Goal: Task Accomplishment & Management: Use online tool/utility

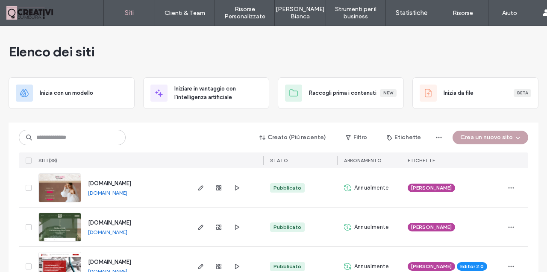
click at [483, 137] on button "Crea un nuovo sito" at bounding box center [491, 138] width 76 height 14
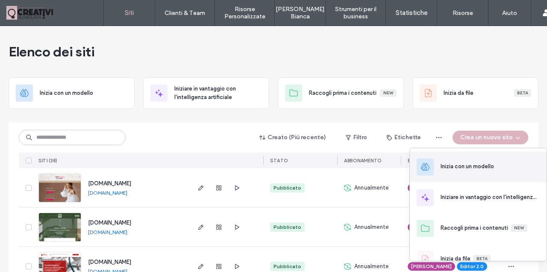
click at [457, 165] on div "Inizia con un modello" at bounding box center [467, 166] width 53 height 9
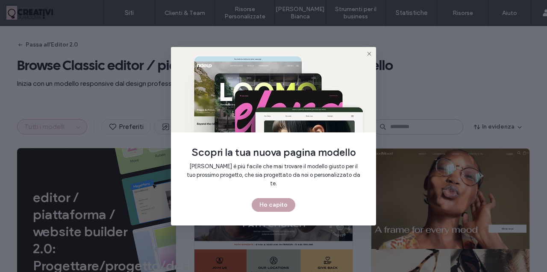
click at [269, 199] on button "Ho capito" at bounding box center [274, 205] width 44 height 14
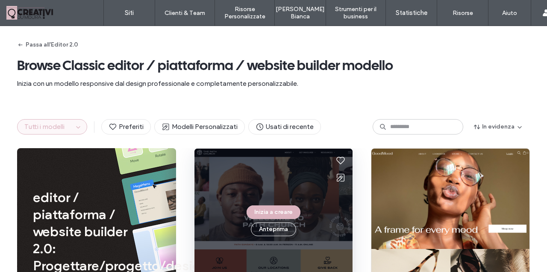
scroll to position [26, 0]
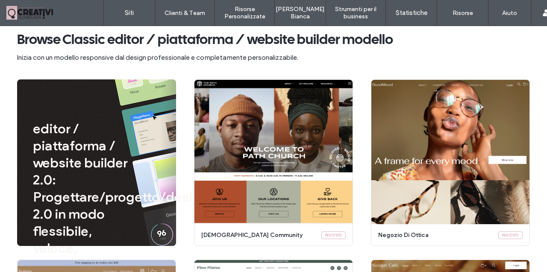
click at [147, 210] on div "editor / piattaforma / website builder 2.0: Progettare/progetto/design 2.0 in m…" at bounding box center [96, 163] width 159 height 167
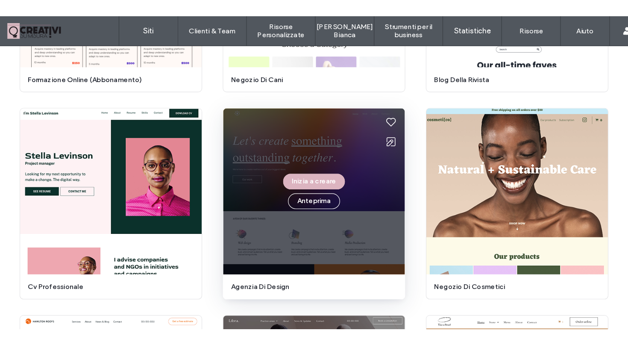
scroll to position [1113, 0]
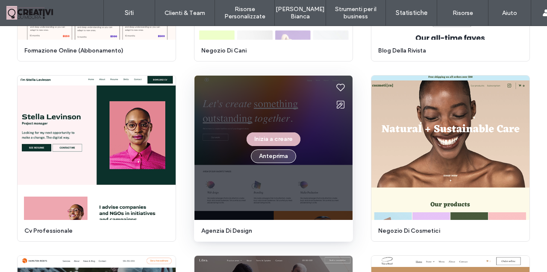
click at [263, 162] on button "Anteprima" at bounding box center [273, 157] width 45 height 14
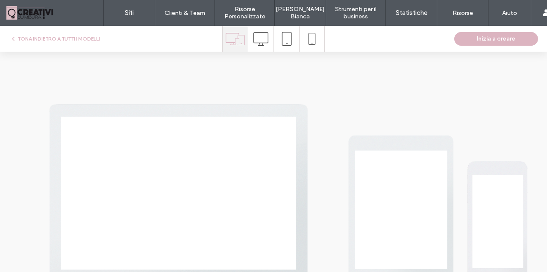
click at [266, 40] on icon at bounding box center [261, 39] width 15 height 15
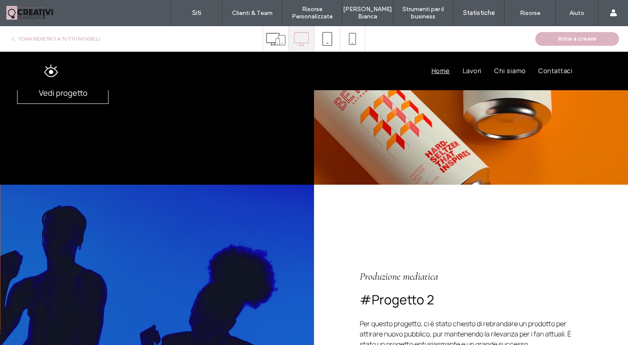
scroll to position [772, 0]
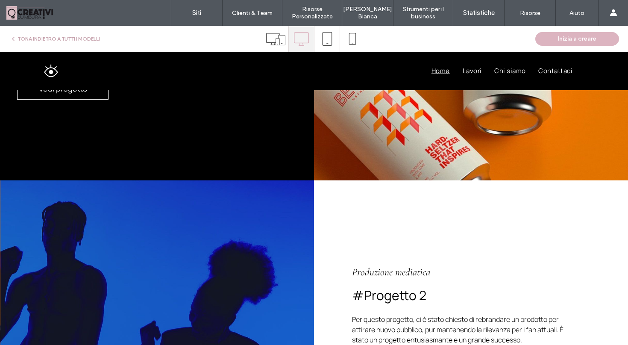
click at [43, 37] on button "TONA INDIETRO A TUTTI I MODELLI" at bounding box center [55, 39] width 90 height 10
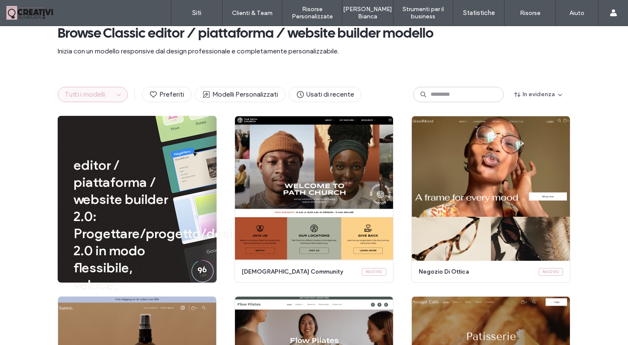
scroll to position [0, 0]
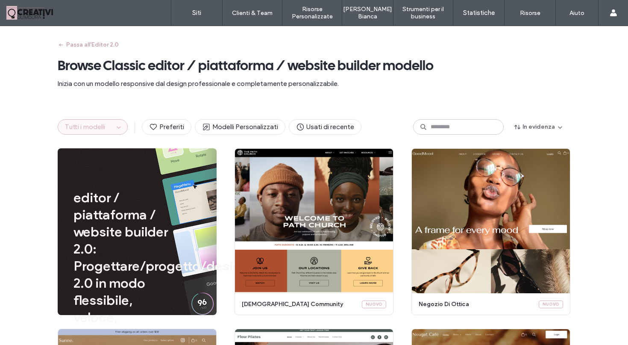
click at [109, 41] on button "Passa all'Editor 2.0" at bounding box center [88, 45] width 61 height 14
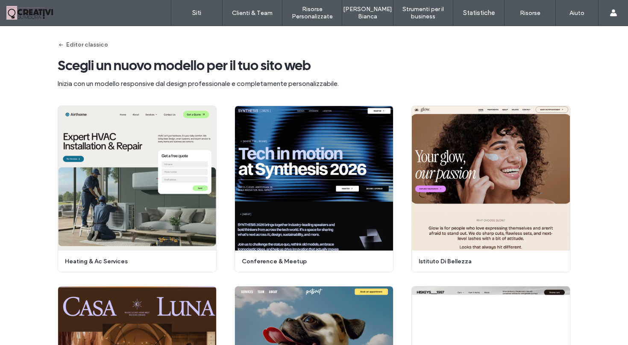
scroll to position [8, 0]
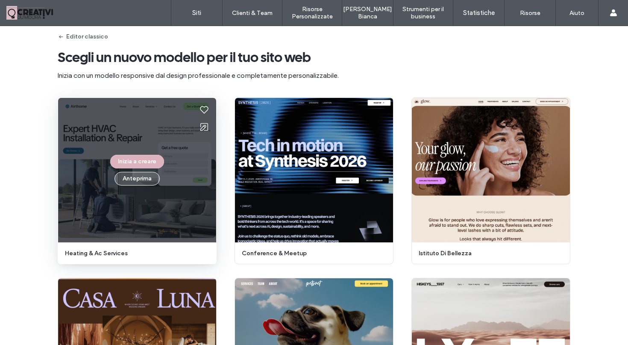
click at [130, 174] on button "Anteprima" at bounding box center [137, 179] width 45 height 14
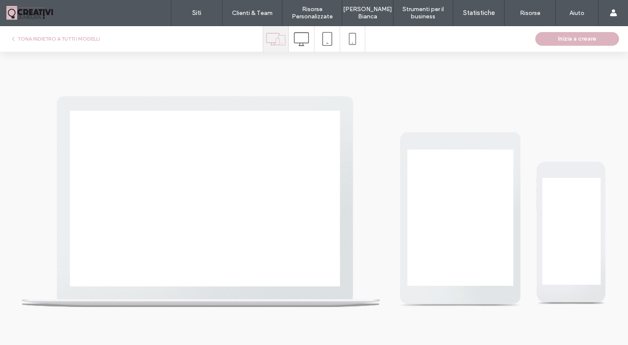
click at [294, 38] on div at bounding box center [301, 39] width 25 height 26
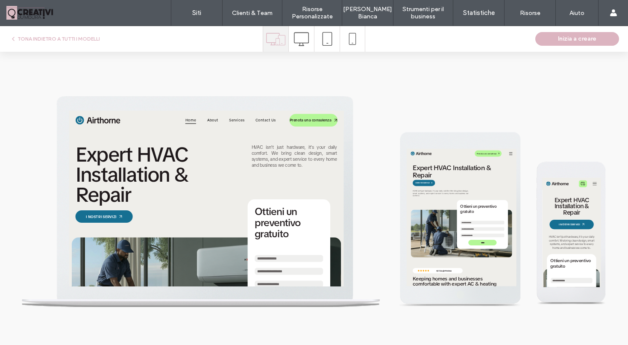
scroll to position [0, 0]
click at [310, 37] on div at bounding box center [301, 39] width 25 height 26
click at [326, 35] on icon at bounding box center [328, 39] width 14 height 14
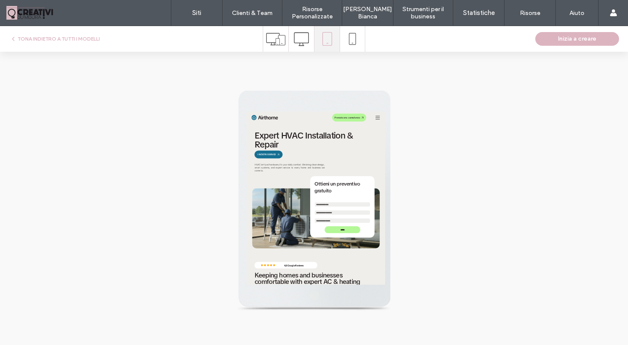
click at [304, 45] on icon at bounding box center [301, 39] width 15 height 15
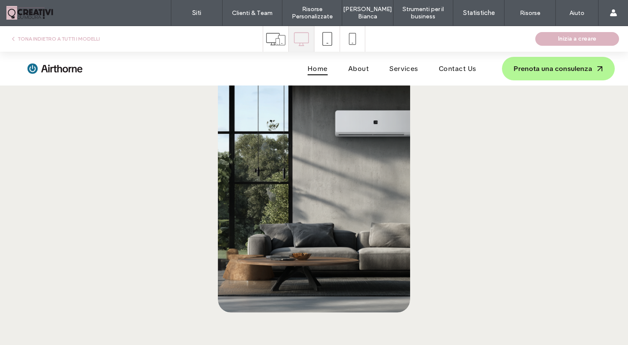
scroll to position [1837, 0]
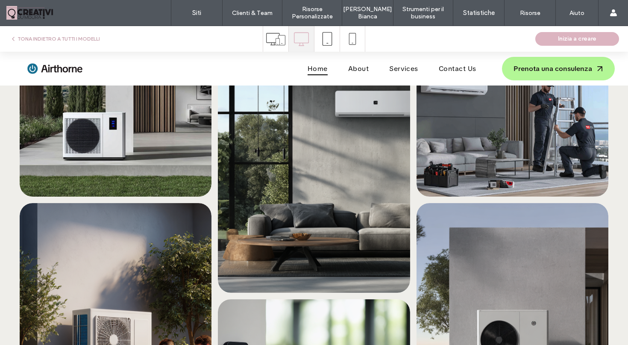
click at [88, 37] on button "TONA INDIETRO A TUTTI I MODELLI" at bounding box center [55, 39] width 90 height 10
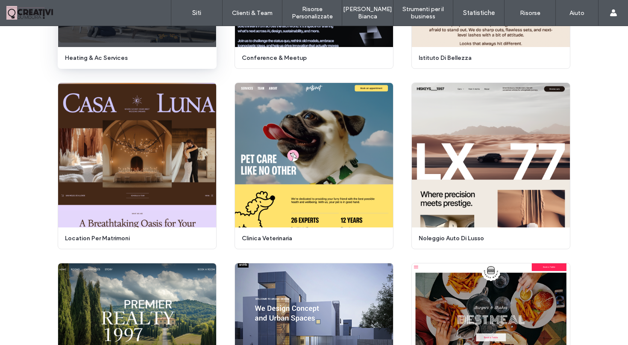
scroll to position [209, 0]
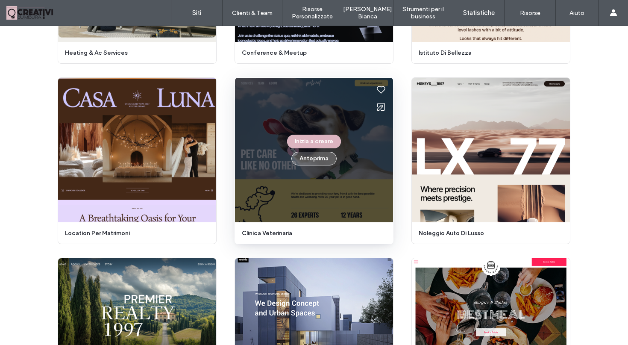
click at [311, 162] on button "Anteprima" at bounding box center [314, 159] width 45 height 14
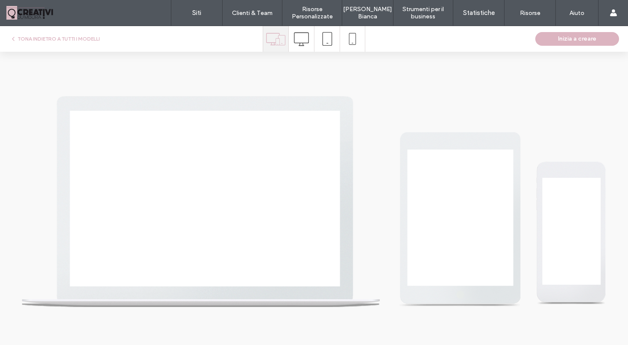
click at [306, 39] on icon at bounding box center [301, 39] width 15 height 15
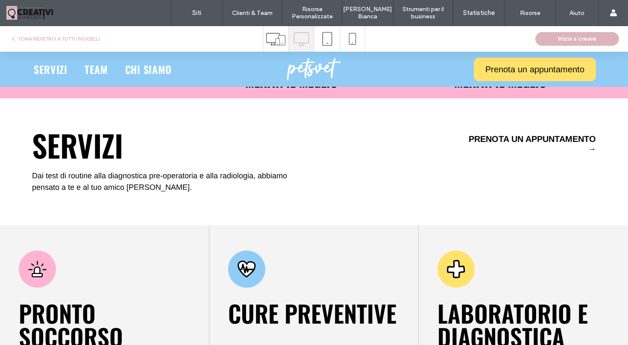
scroll to position [659, 0]
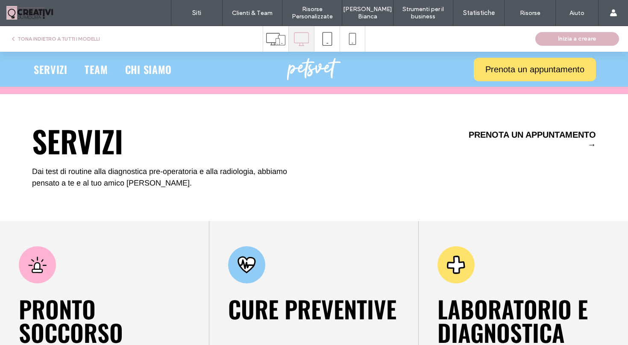
click at [39, 41] on button "TONA INDIETRO A TUTTI I MODELLI" at bounding box center [55, 39] width 90 height 10
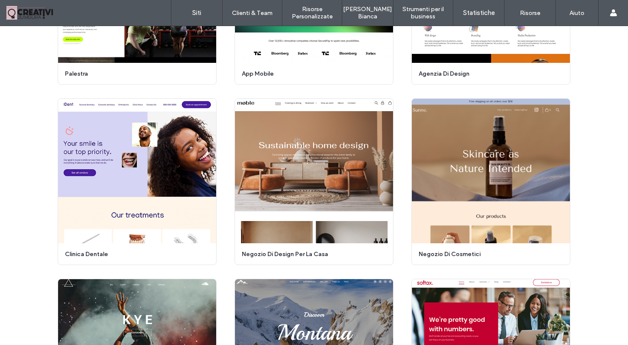
scroll to position [2173, 0]
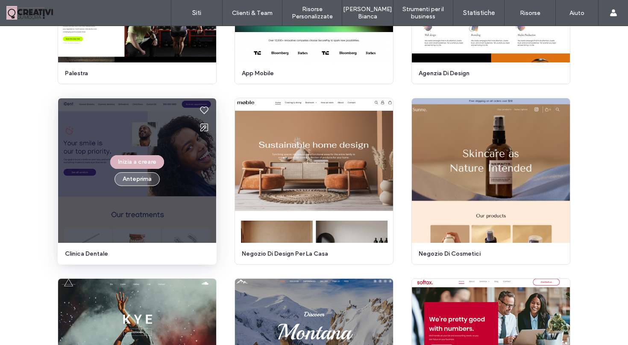
click at [136, 180] on button "Anteprima" at bounding box center [137, 179] width 45 height 14
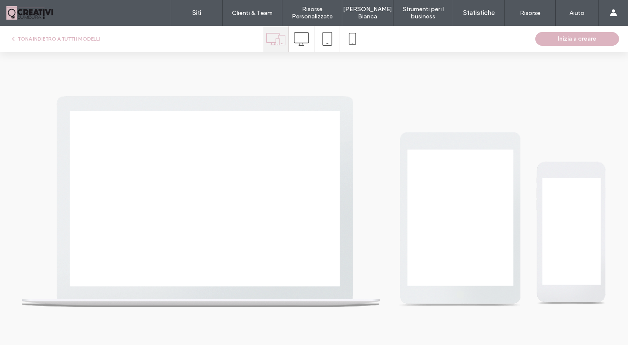
click at [295, 38] on icon at bounding box center [301, 39] width 15 height 15
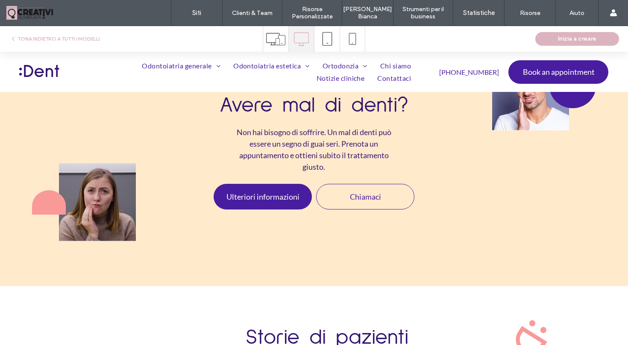
scroll to position [1185, 0]
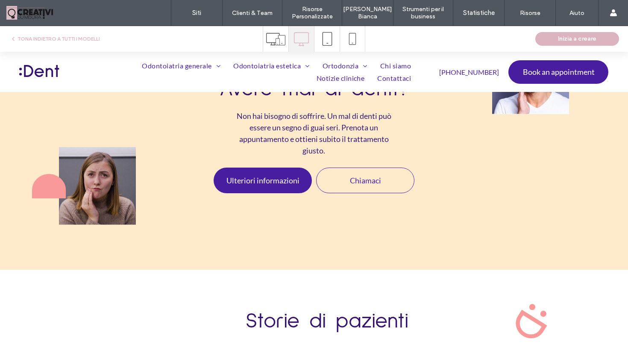
click at [71, 33] on div "TONA INDIETRO A TUTTI I MODELLI Inizia a creare" at bounding box center [314, 39] width 628 height 26
click at [70, 39] on button "TONA INDIETRO A TUTTI I MODELLI" at bounding box center [55, 39] width 90 height 10
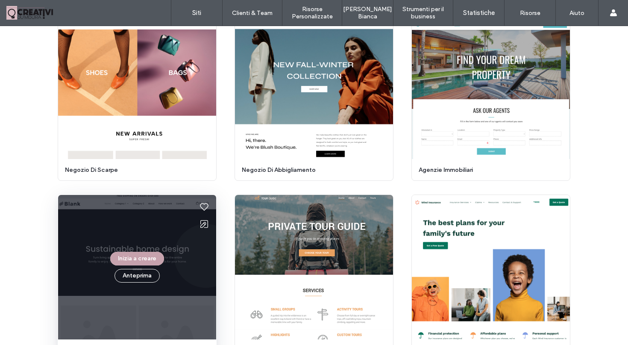
scroll to position [1356, 0]
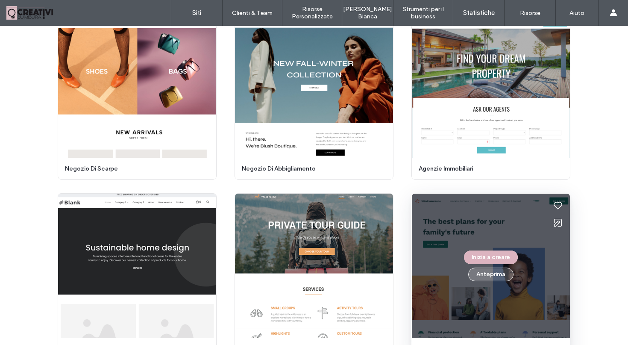
click at [486, 271] on button "Anteprima" at bounding box center [491, 275] width 45 height 14
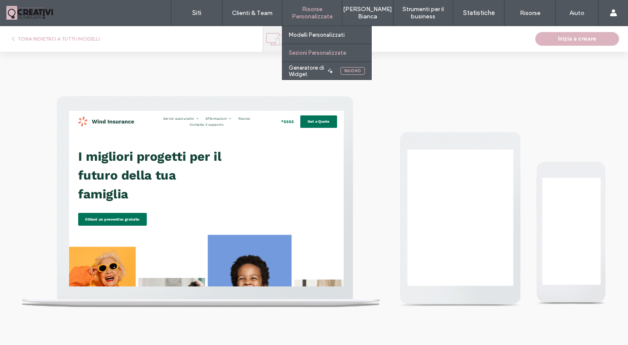
scroll to position [0, 0]
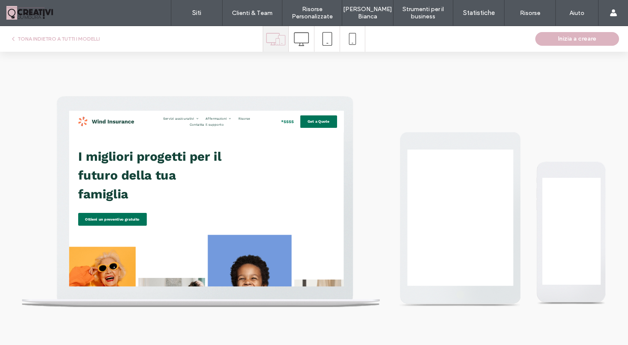
click at [299, 35] on icon at bounding box center [301, 39] width 15 height 15
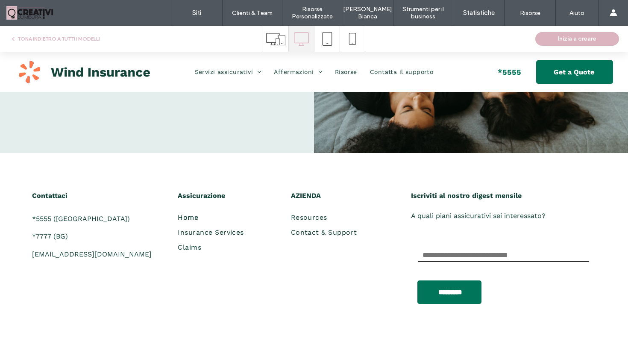
scroll to position [2238, 0]
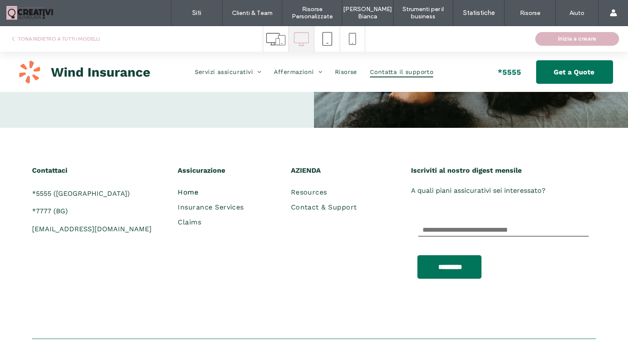
click at [411, 75] on span "Contatta il supporto" at bounding box center [401, 71] width 63 height 11
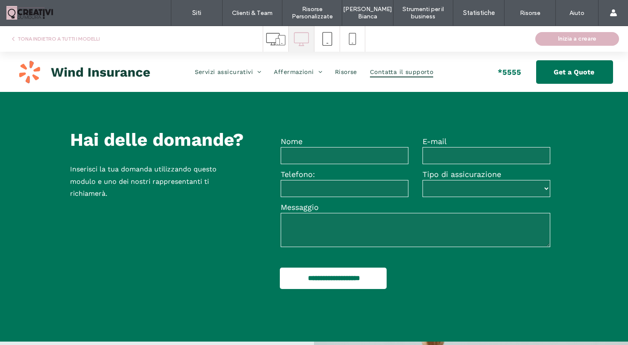
scroll to position [0, 0]
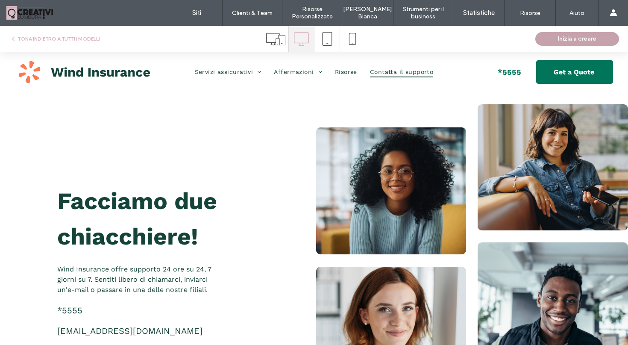
click at [547, 38] on button "Inizia a creare" at bounding box center [578, 39] width 84 height 14
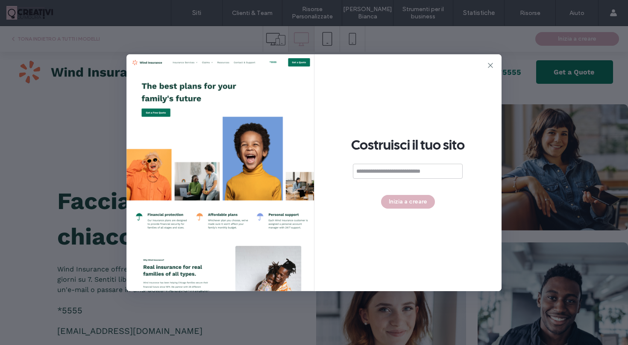
click at [412, 177] on input at bounding box center [408, 171] width 110 height 15
type input "**********"
click at [416, 199] on button "Inizia a creare" at bounding box center [408, 202] width 54 height 14
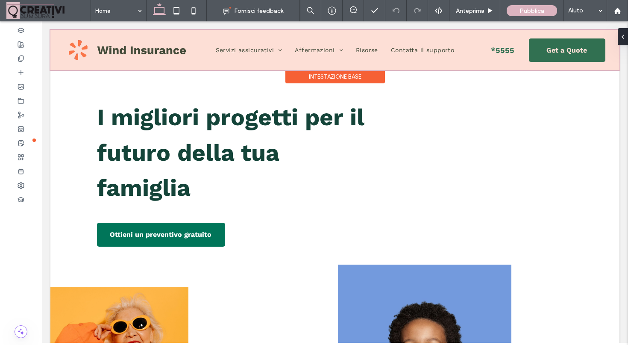
click at [146, 49] on div at bounding box center [334, 50] width 569 height 40
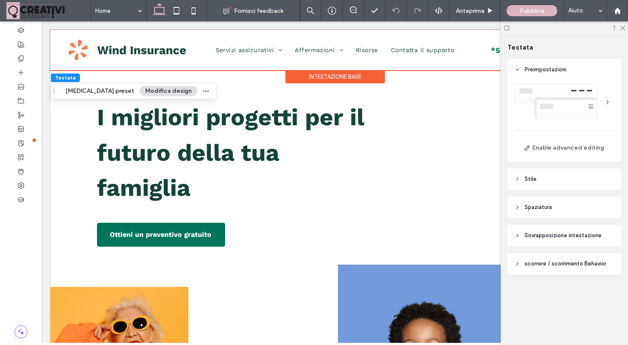
click at [155, 91] on button "Modifica design" at bounding box center [169, 91] width 58 height 10
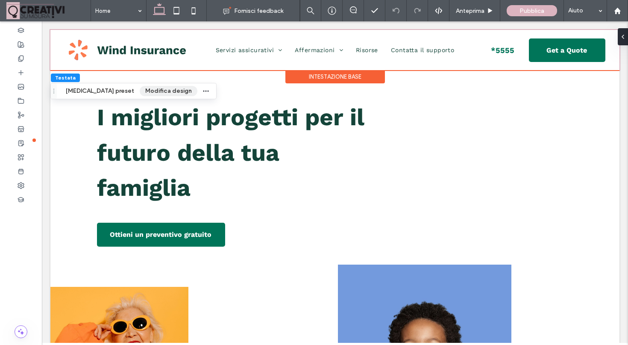
click at [155, 91] on button "Modifica design" at bounding box center [169, 91] width 58 height 10
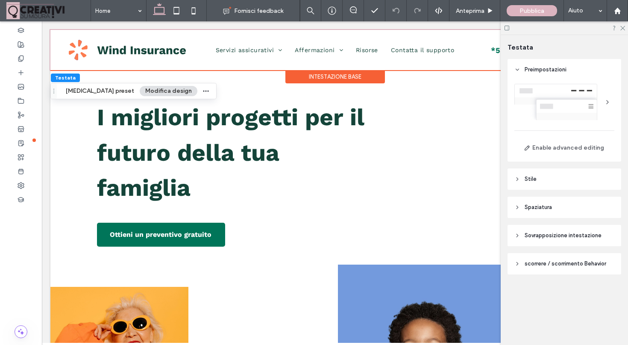
click at [606, 104] on div at bounding box center [608, 102] width 14 height 14
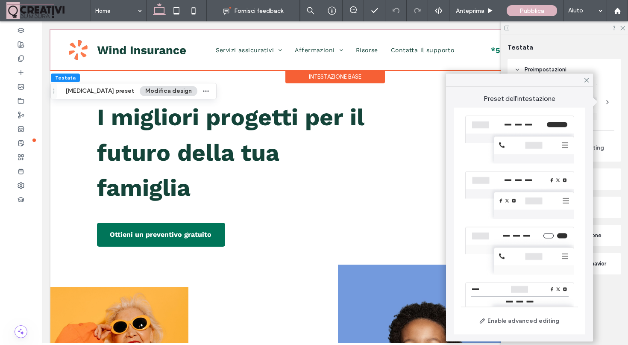
scroll to position [187, 0]
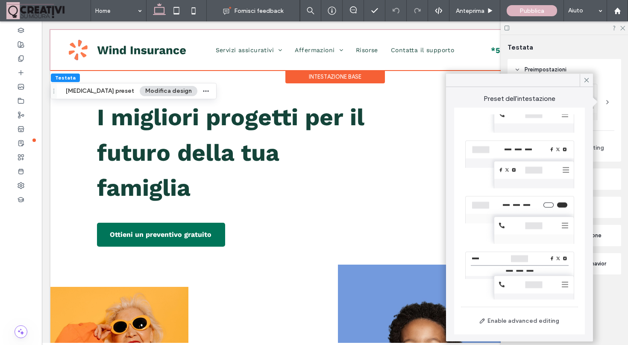
click at [528, 167] on div at bounding box center [519, 165] width 117 height 56
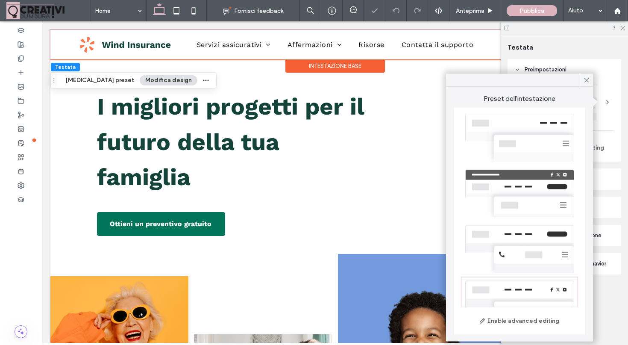
scroll to position [0, 0]
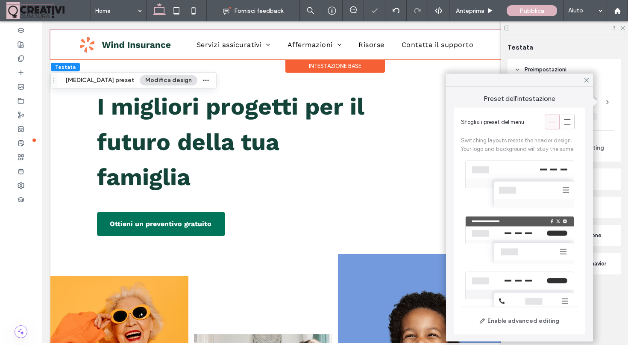
click at [515, 168] on div at bounding box center [519, 185] width 117 height 56
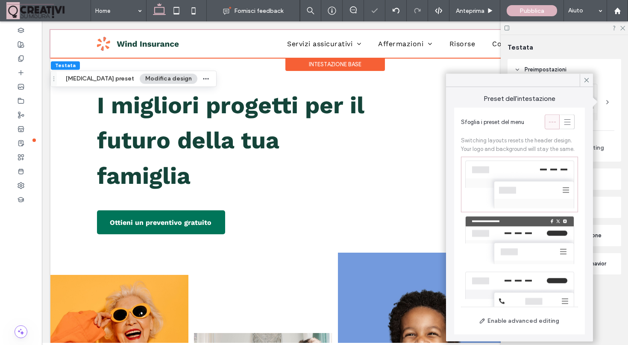
click at [502, 220] on div at bounding box center [519, 240] width 117 height 56
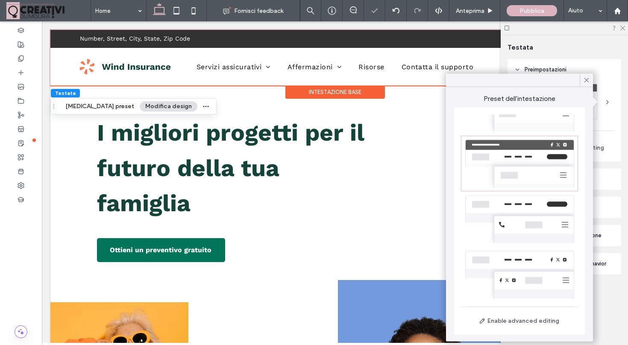
scroll to position [78, 0]
click at [501, 216] on div at bounding box center [519, 218] width 117 height 56
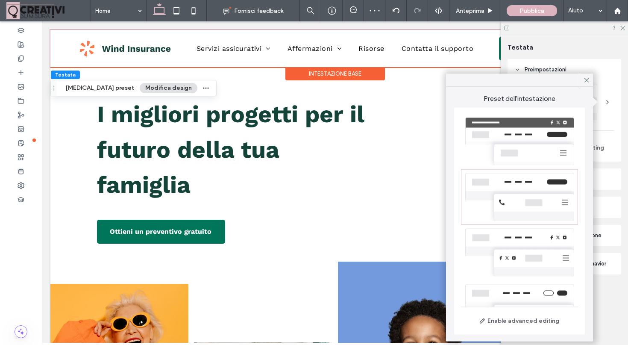
scroll to position [112, 0]
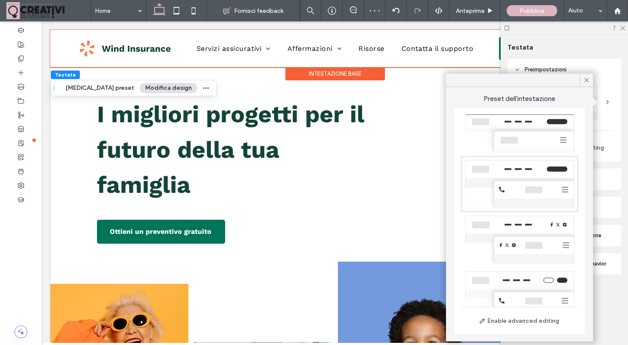
click at [501, 216] on div at bounding box center [519, 240] width 117 height 56
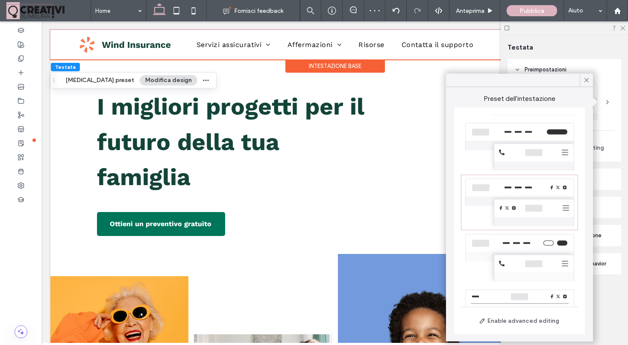
scroll to position [150, 0]
click at [504, 243] on div at bounding box center [519, 257] width 117 height 56
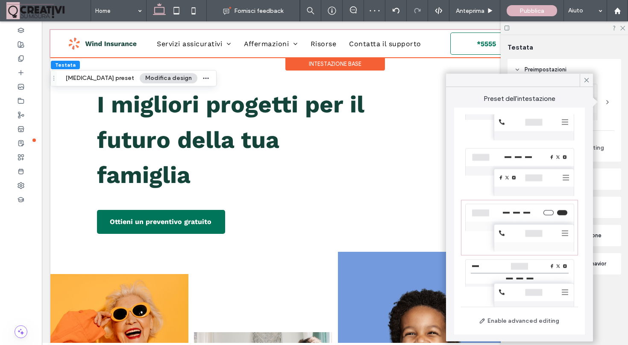
scroll to position [187, 0]
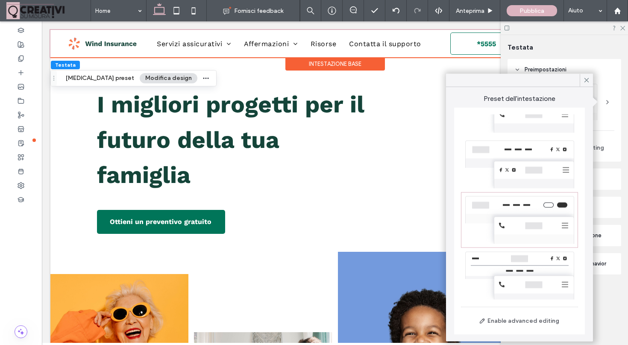
click at [508, 261] on div at bounding box center [519, 276] width 117 height 56
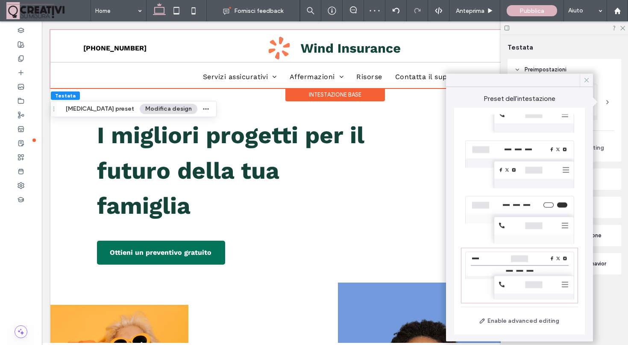
click at [588, 83] on icon at bounding box center [587, 81] width 8 height 8
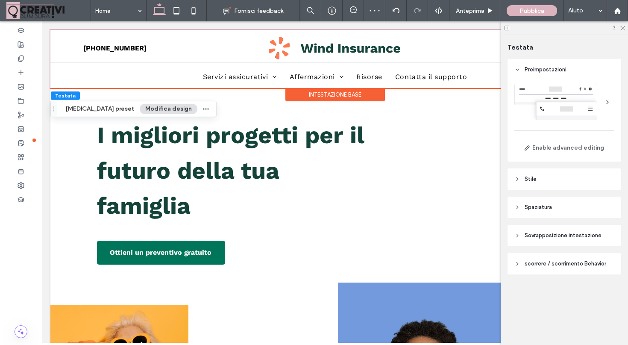
click at [369, 95] on div "Intestazione base" at bounding box center [336, 94] width 100 height 13
click at [623, 25] on icon at bounding box center [623, 28] width 6 height 6
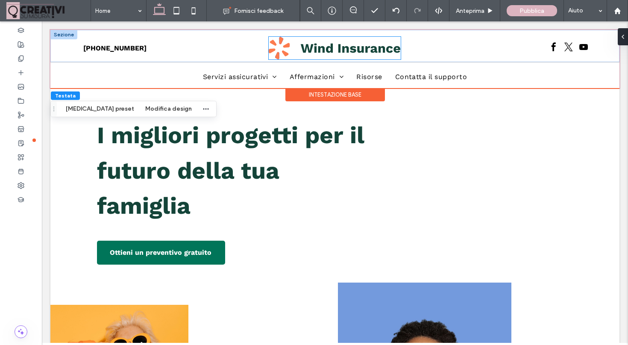
click at [346, 55] on img at bounding box center [335, 48] width 132 height 23
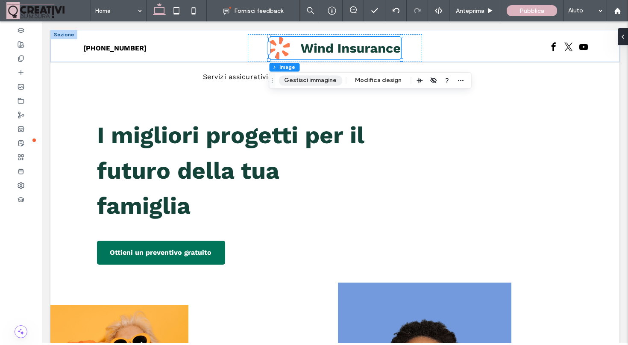
click at [317, 77] on button "Gestisci immagine" at bounding box center [311, 80] width 64 height 10
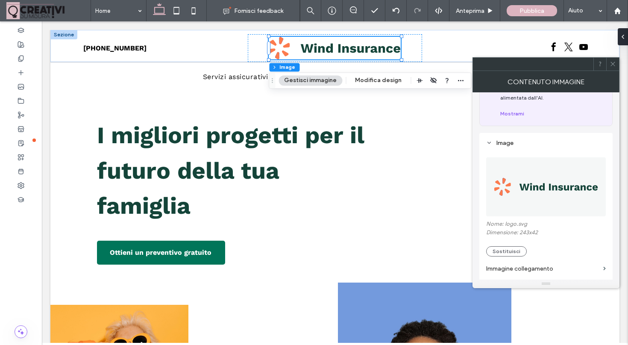
scroll to position [68, 0]
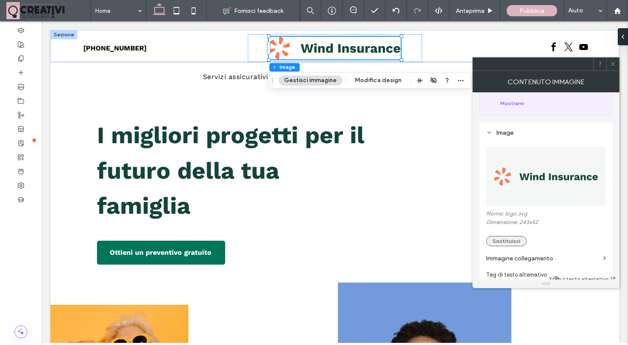
click at [503, 242] on button "Sostituisci" at bounding box center [507, 241] width 41 height 10
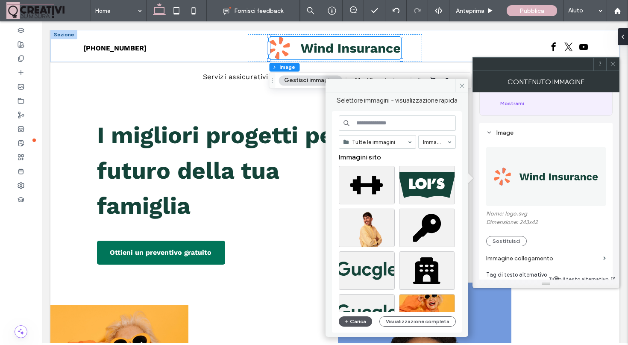
click at [352, 323] on button "Carica" at bounding box center [355, 321] width 33 height 10
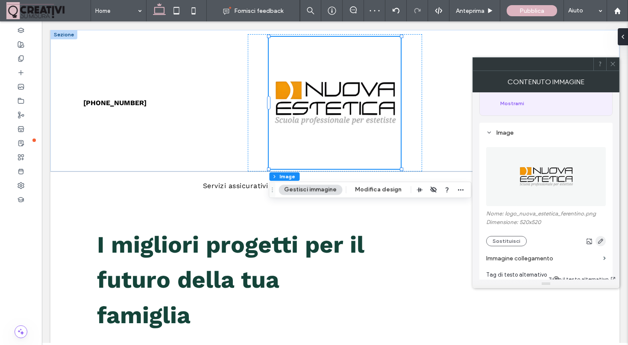
click at [601, 243] on icon "button" at bounding box center [601, 241] width 7 height 7
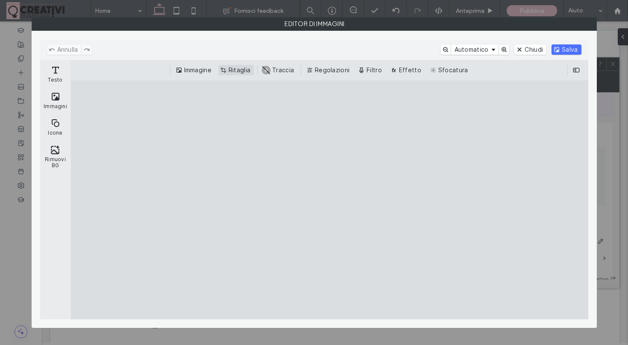
click at [245, 69] on button "Ritaglia" at bounding box center [235, 70] width 35 height 10
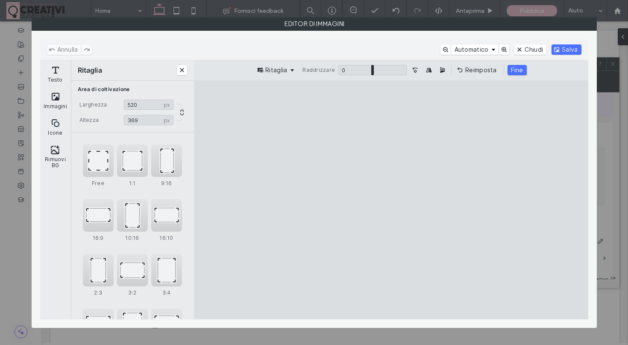
drag, startPoint x: 393, startPoint y: 106, endPoint x: 399, endPoint y: 161, distance: 55.9
click at [391, 200] on cesdk-canvas "Editor / piattaforma / website builder canvas" at bounding box center [391, 200] width 0 height 0
type input "***"
drag, startPoint x: 393, startPoint y: 310, endPoint x: 401, endPoint y: 229, distance: 80.8
click at [391, 200] on cesdk-canvas "Editor / piattaforma / website builder canvas" at bounding box center [391, 200] width 0 height 0
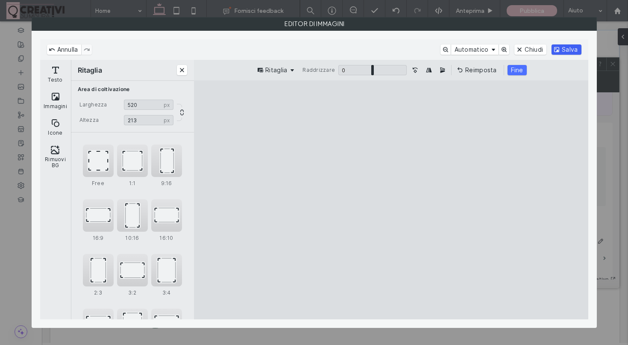
click at [568, 53] on button "Salva" at bounding box center [566, 49] width 29 height 10
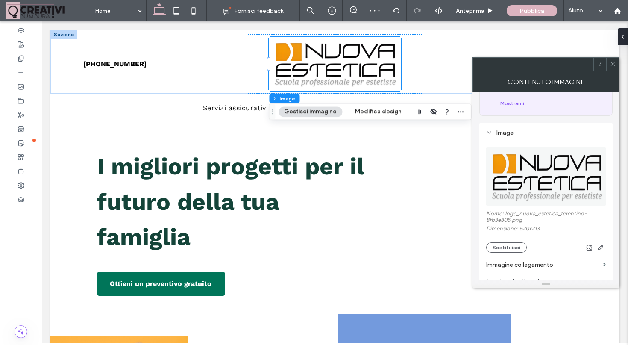
click at [615, 65] on icon at bounding box center [613, 64] width 6 height 6
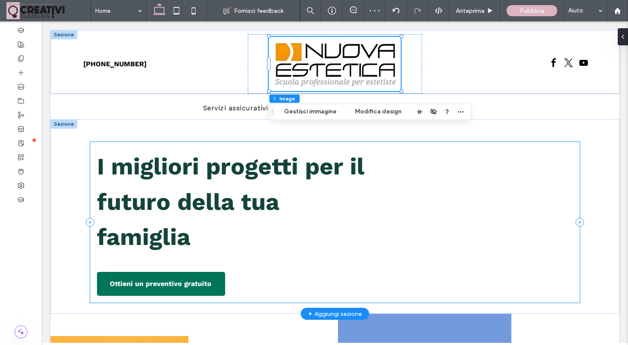
click at [504, 145] on div "I migliori progetti per il futuro della tua famiglia Ottieni un preventivo grat…" at bounding box center [335, 222] width 490 height 161
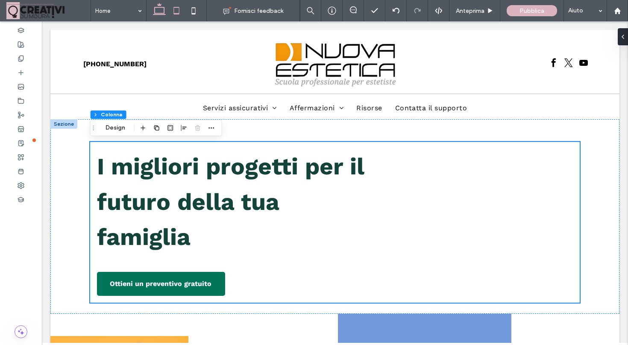
click at [180, 12] on icon at bounding box center [176, 10] width 17 height 17
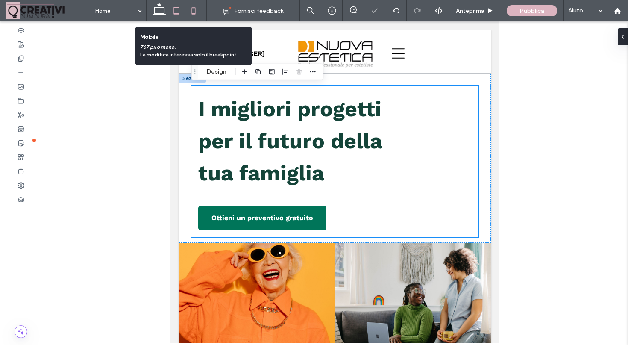
click at [193, 12] on icon at bounding box center [193, 10] width 17 height 17
type input "**"
type input "****"
type input "***"
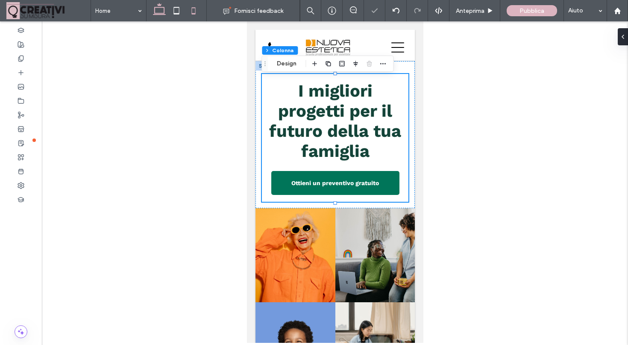
click at [160, 10] on icon at bounding box center [159, 10] width 17 height 17
type input "**"
type input "****"
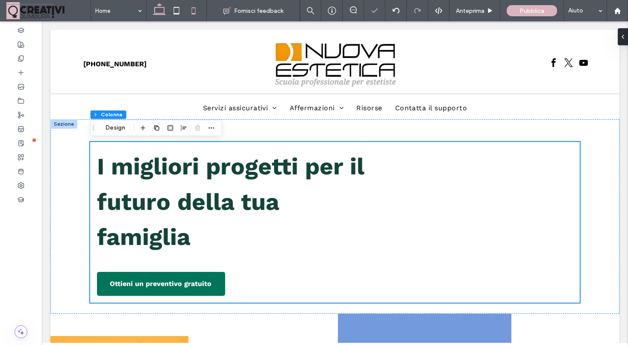
click at [192, 9] on icon at bounding box center [193, 10] width 17 height 17
type input "**"
type input "****"
type input "***"
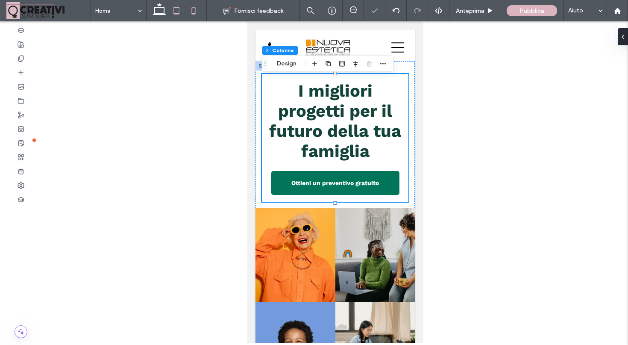
click at [177, 10] on icon at bounding box center [176, 10] width 17 height 17
type input "**"
type input "****"
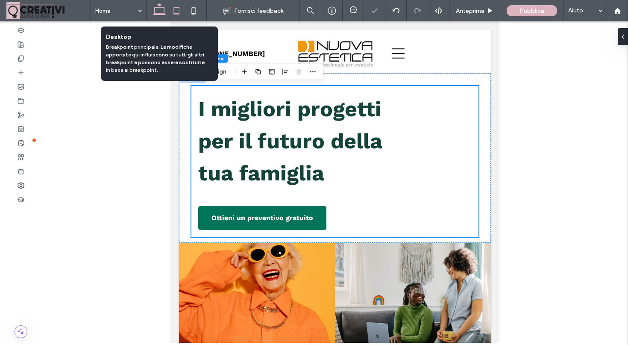
click at [159, 13] on use at bounding box center [159, 9] width 13 height 12
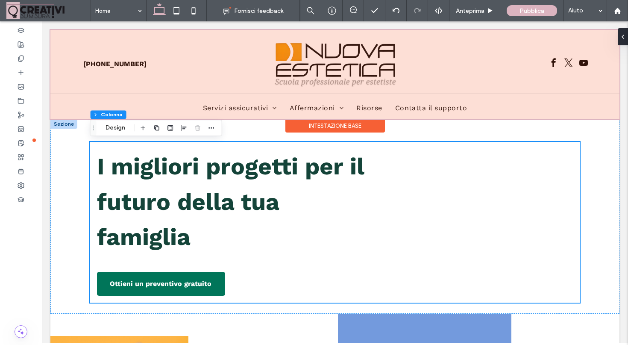
click at [313, 124] on div "Intestazione base" at bounding box center [336, 125] width 100 height 13
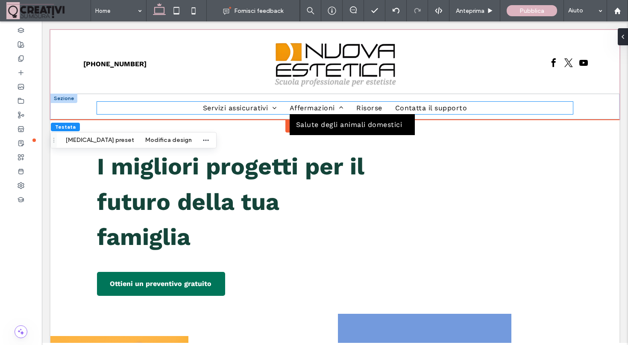
click at [317, 112] on span "Affermazioni" at bounding box center [317, 108] width 54 height 12
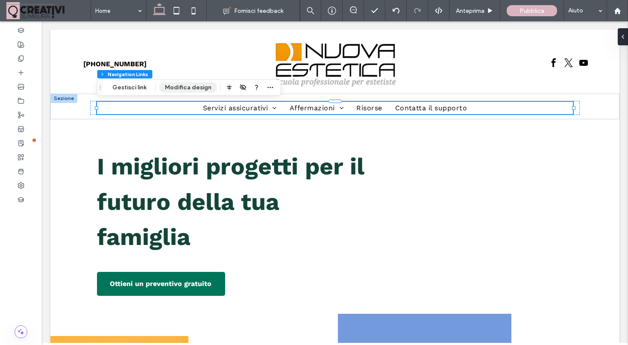
click at [198, 91] on button "Modifica design" at bounding box center [188, 88] width 58 height 10
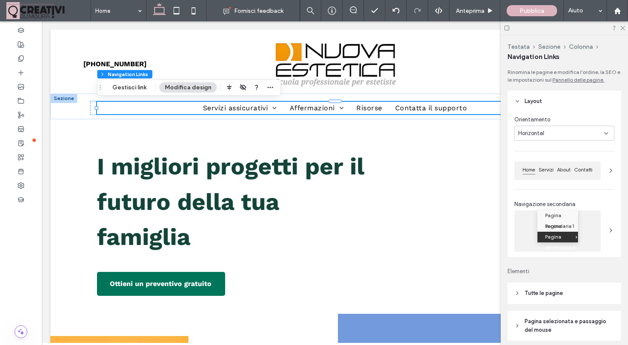
click at [610, 168] on icon at bounding box center [611, 170] width 7 height 7
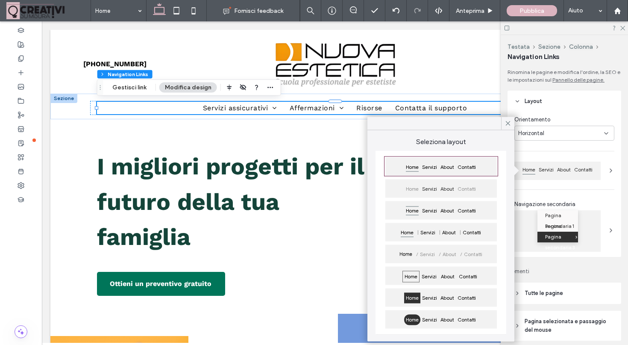
click at [469, 184] on span "Contatti" at bounding box center [467, 189] width 22 height 11
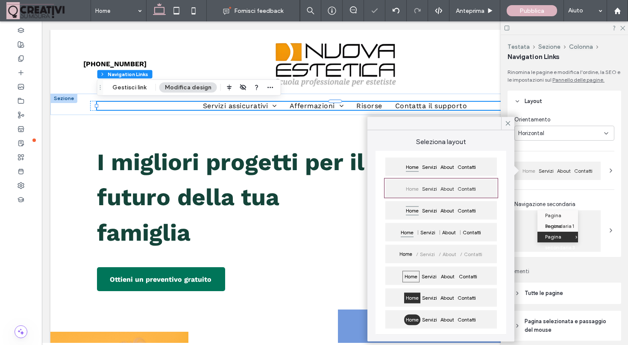
click at [466, 205] on div "Home Servizi About Contatti" at bounding box center [442, 210] width 112 height 18
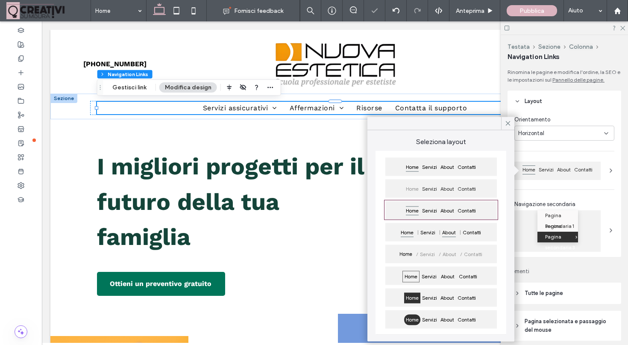
click at [454, 227] on span "About" at bounding box center [449, 232] width 17 height 11
click at [447, 251] on span "About" at bounding box center [449, 254] width 17 height 11
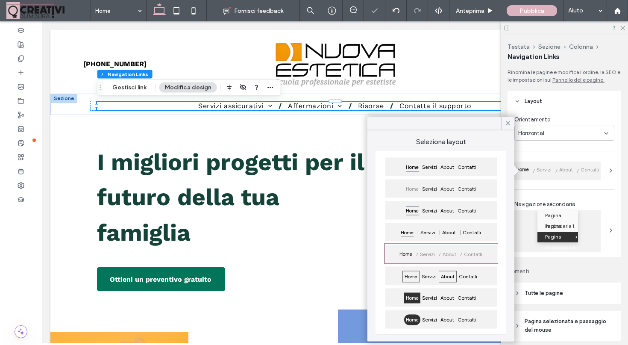
click at [444, 276] on span "About" at bounding box center [448, 277] width 18 height 12
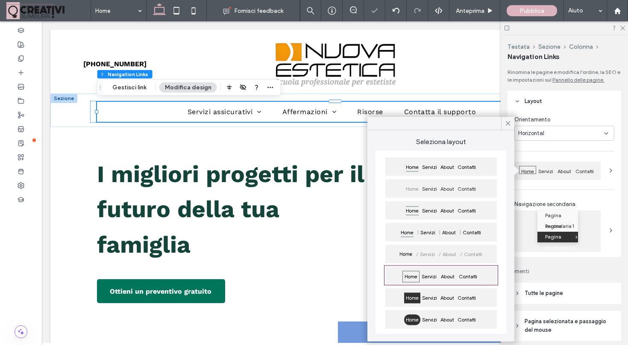
click at [446, 292] on div "Home Servizi About Contatti" at bounding box center [442, 298] width 112 height 18
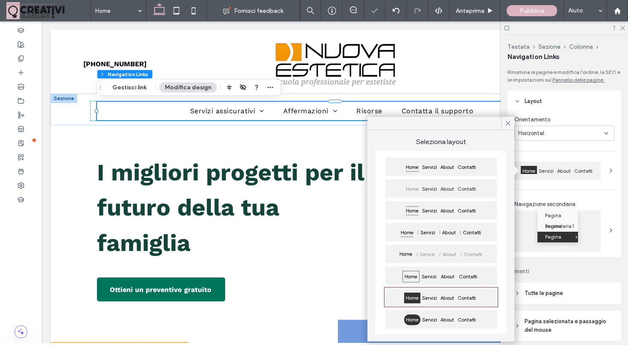
click at [447, 311] on div "Home Servizi About Contatti" at bounding box center [442, 319] width 112 height 18
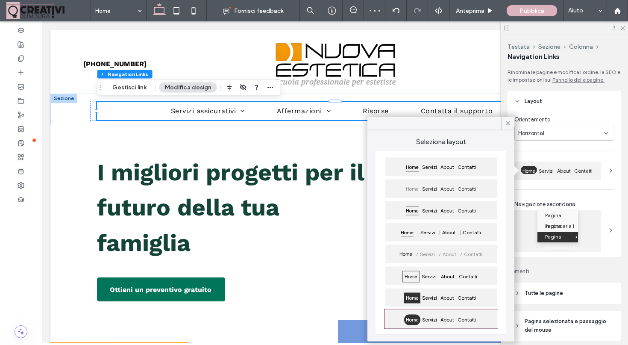
click at [460, 175] on div "Contatti" at bounding box center [467, 169] width 22 height 14
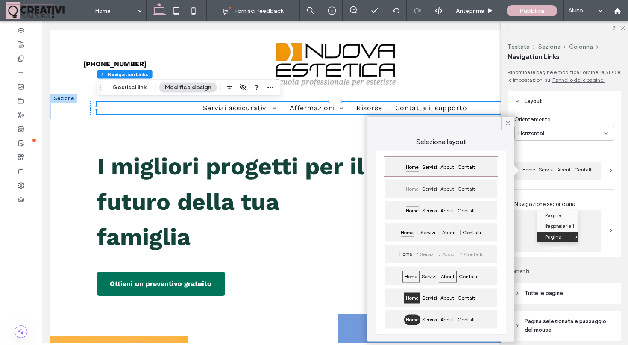
click at [453, 273] on span "About" at bounding box center [448, 277] width 18 height 12
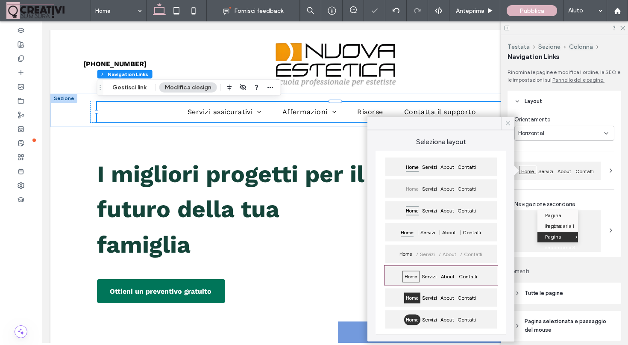
click at [511, 123] on icon at bounding box center [508, 124] width 8 height 8
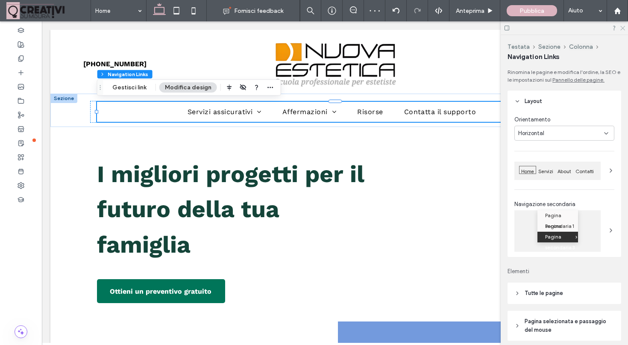
click at [623, 27] on icon at bounding box center [623, 28] width 6 height 6
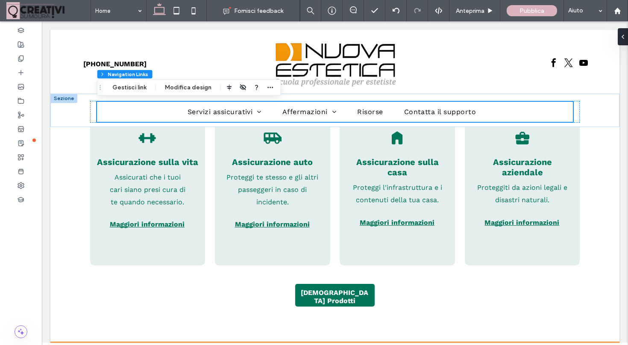
scroll to position [922, 0]
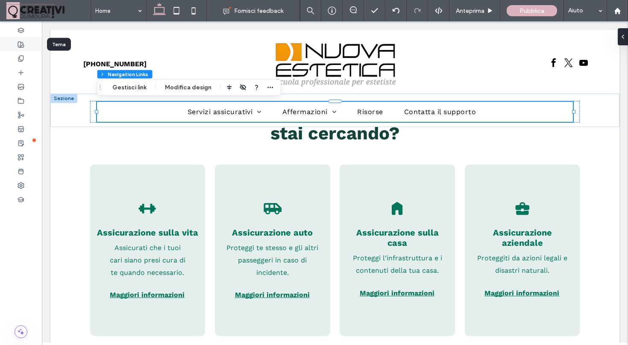
click at [22, 44] on icon at bounding box center [21, 44] width 7 height 7
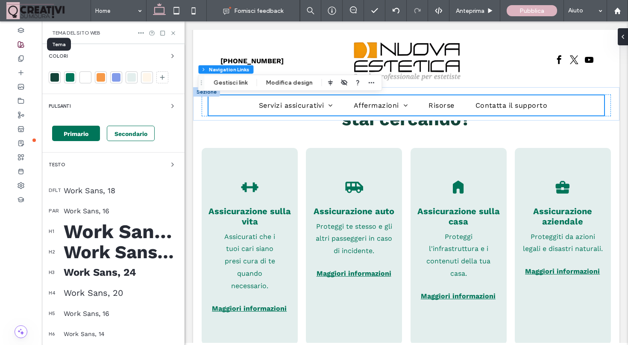
scroll to position [895, 0]
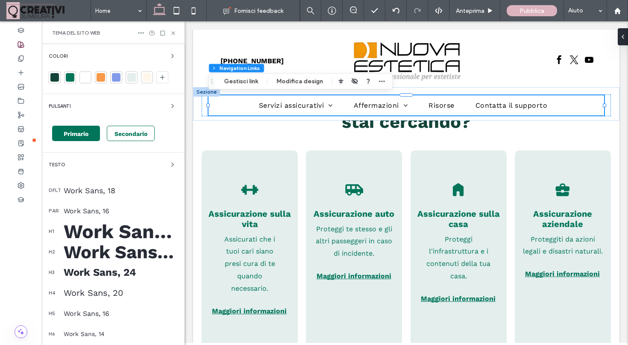
click at [71, 75] on div at bounding box center [70, 77] width 9 height 9
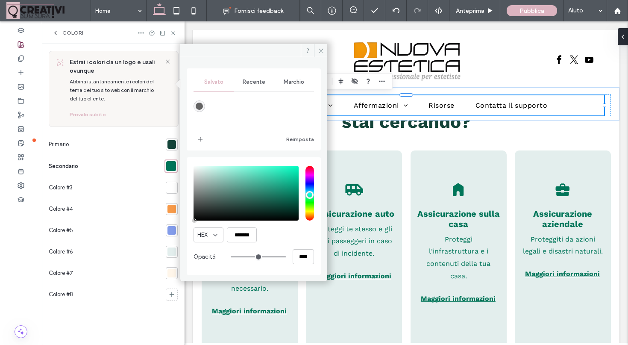
drag, startPoint x: 274, startPoint y: 203, endPoint x: 194, endPoint y: 221, distance: 81.9
click at [194, 221] on div "saturation and value" at bounding box center [246, 193] width 105 height 55
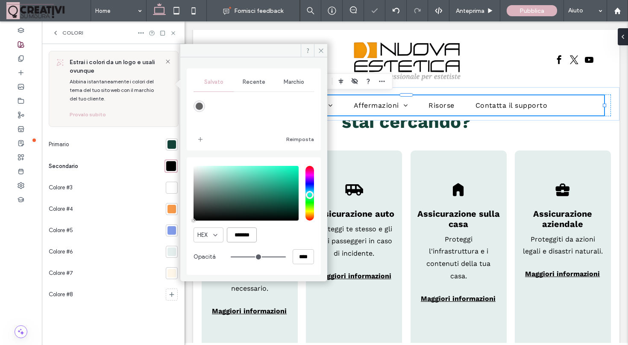
click at [239, 231] on input "*******" at bounding box center [242, 234] width 30 height 15
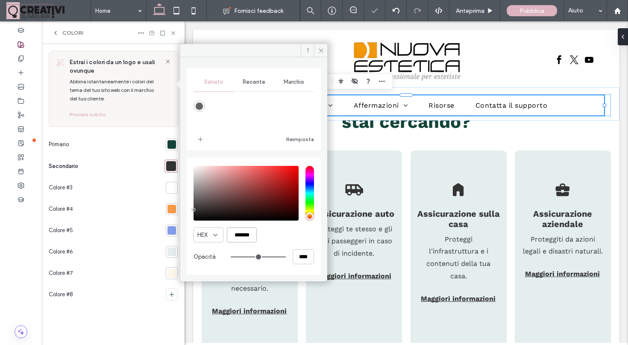
type input "*******"
click at [318, 50] on icon at bounding box center [321, 50] width 6 height 6
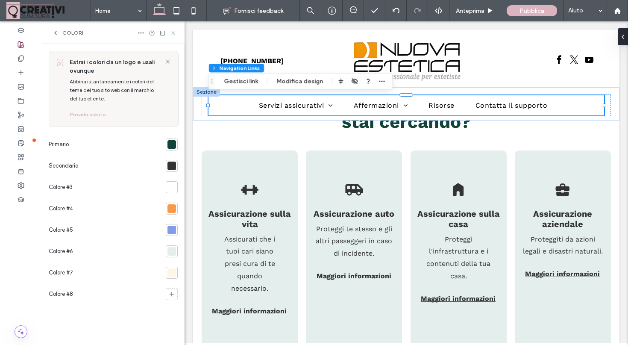
click at [171, 32] on icon at bounding box center [173, 33] width 6 height 6
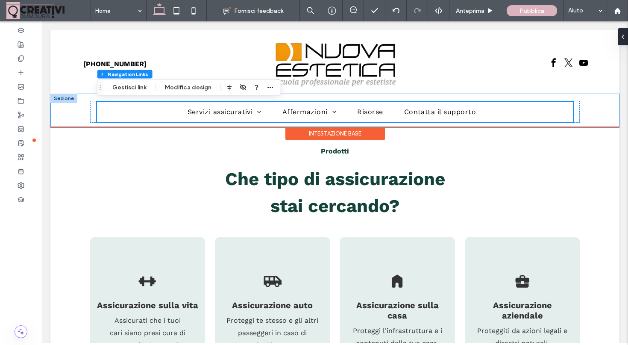
scroll to position [835, 0]
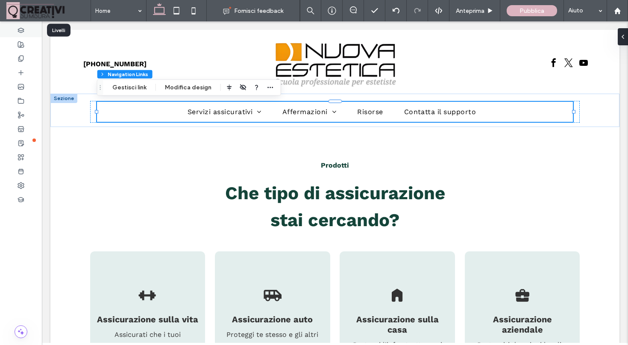
click at [22, 29] on icon at bounding box center [21, 30] width 7 height 7
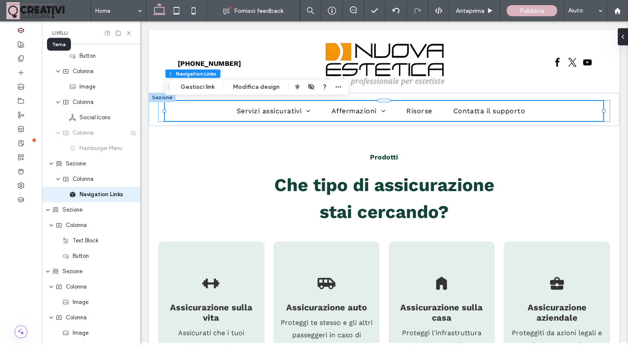
scroll to position [57, 0]
click at [24, 44] on icon at bounding box center [21, 44] width 7 height 7
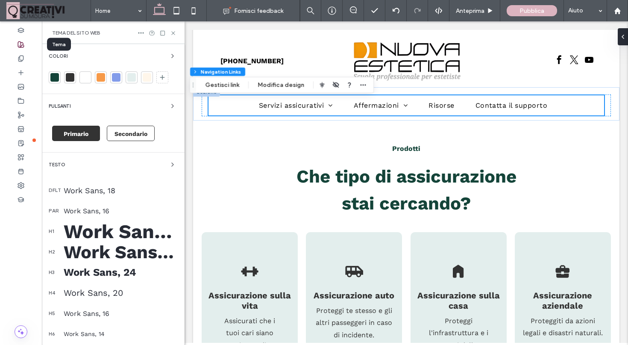
scroll to position [810, 0]
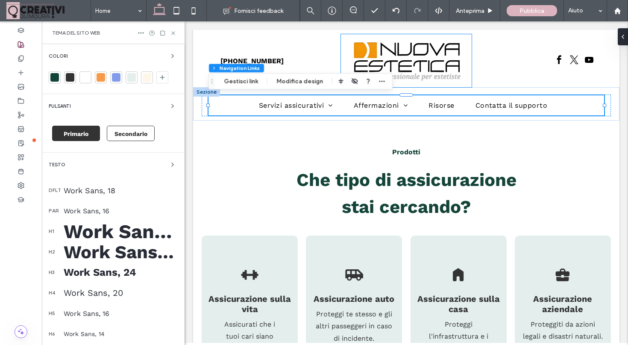
click at [55, 75] on div at bounding box center [54, 77] width 9 height 9
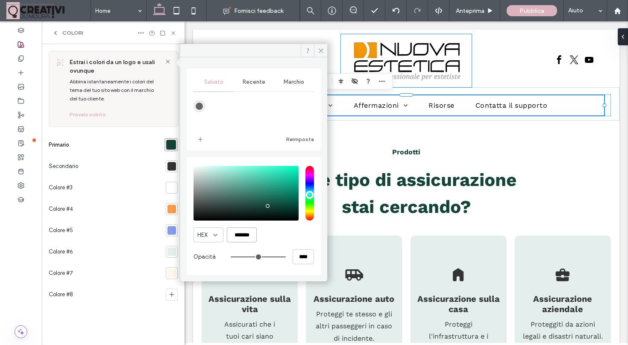
click at [241, 231] on input "*******" at bounding box center [242, 234] width 30 height 15
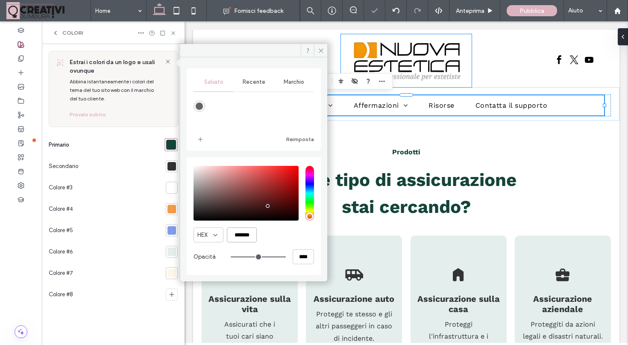
type input "*******"
click at [324, 52] on icon at bounding box center [321, 50] width 6 height 6
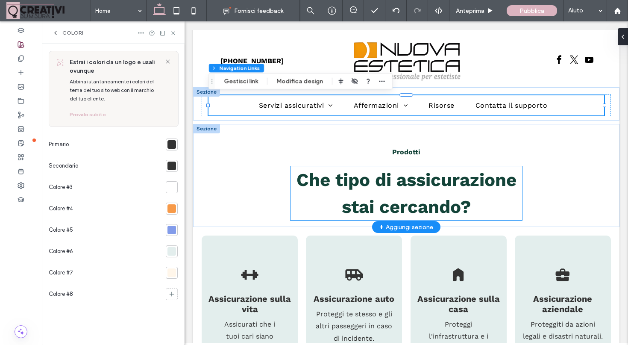
click at [317, 179] on span "Che tipo di assicurazione stai cercando?" at bounding box center [407, 193] width 220 height 48
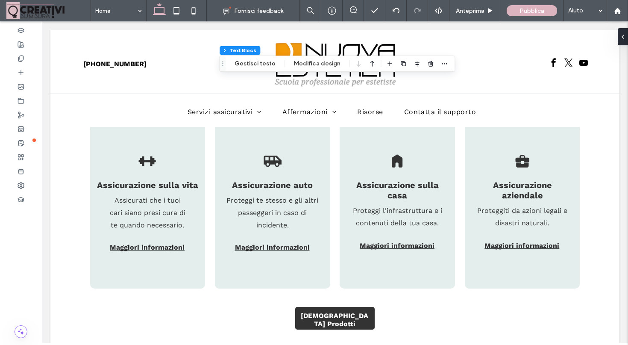
scroll to position [985, 0]
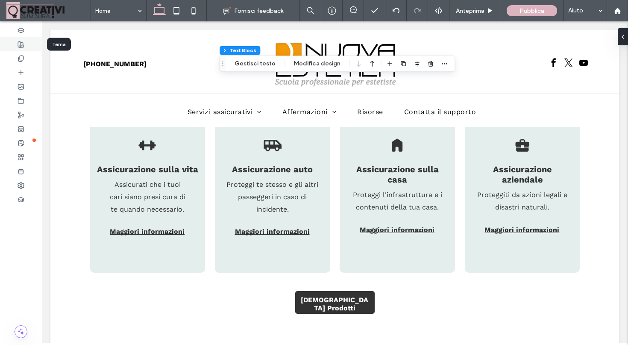
click at [27, 40] on div at bounding box center [21, 44] width 42 height 14
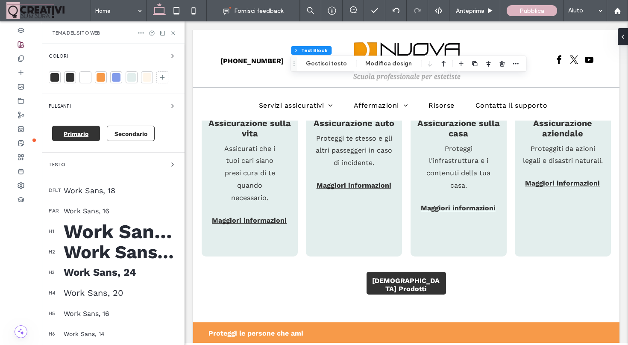
click at [98, 130] on div "Primario" at bounding box center [76, 133] width 48 height 15
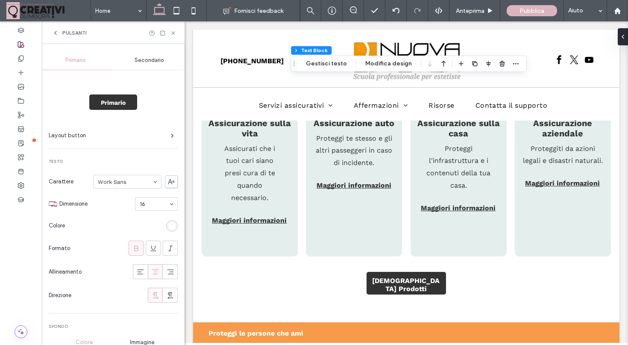
click at [59, 29] on icon at bounding box center [55, 32] width 7 height 7
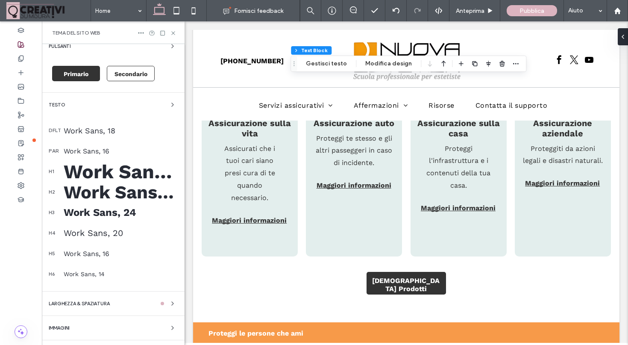
scroll to position [80, 0]
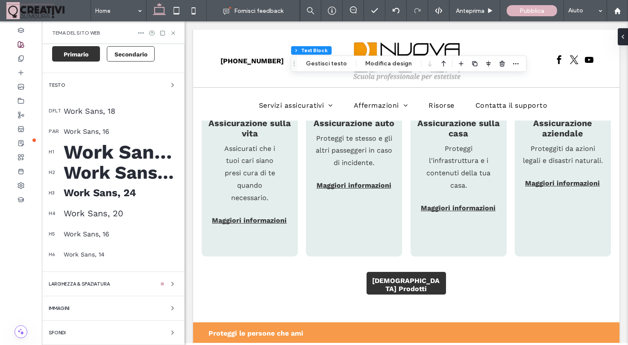
click at [140, 149] on div "Work Sans, 55" at bounding box center [121, 152] width 114 height 23
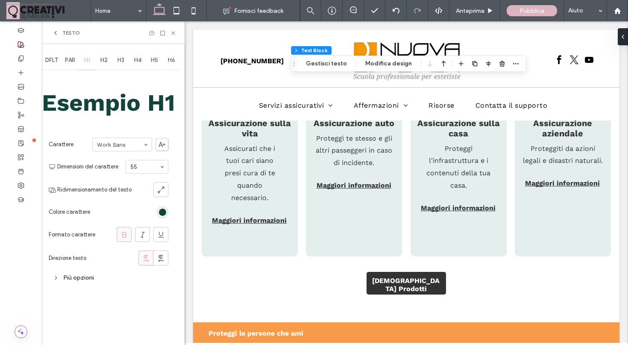
scroll to position [0, 0]
click at [174, 35] on icon at bounding box center [173, 33] width 6 height 6
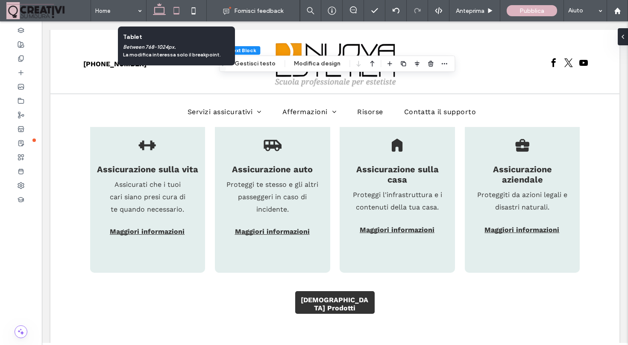
click at [179, 14] on use at bounding box center [177, 10] width 6 height 7
type input "**"
type input "****"
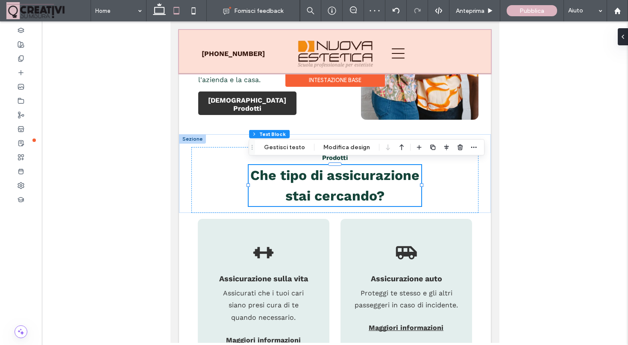
click at [396, 58] on div at bounding box center [335, 52] width 312 height 44
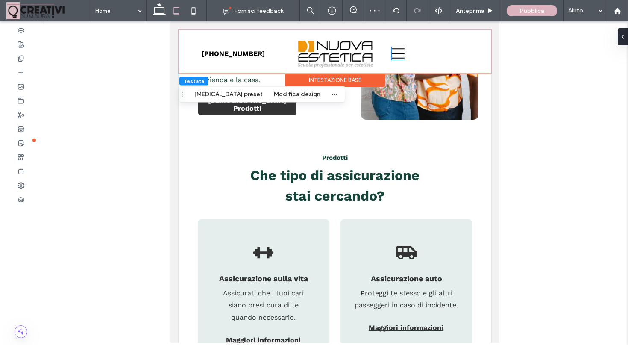
click at [396, 58] on icon at bounding box center [398, 53] width 13 height 13
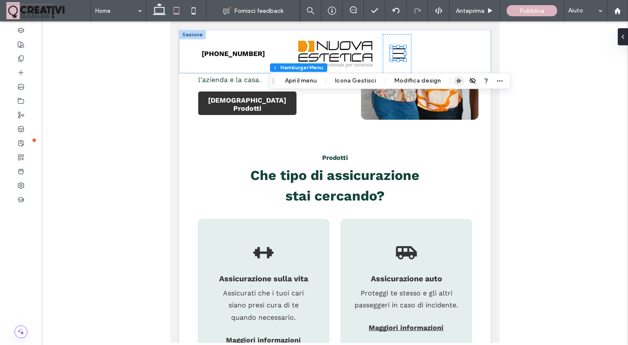
click at [459, 80] on icon "button" at bounding box center [459, 80] width 7 height 7
click at [429, 48] on div "555-555-555" at bounding box center [335, 51] width 312 height 43
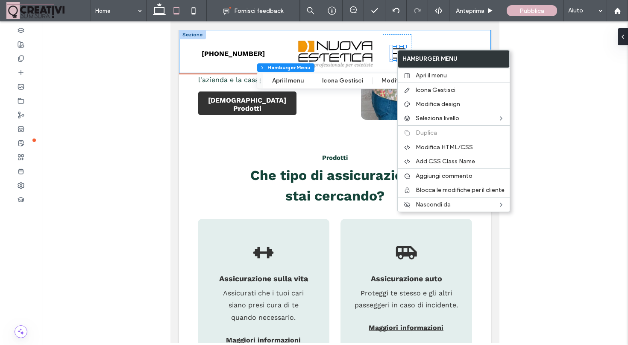
click at [424, 41] on div "555-555-555" at bounding box center [335, 51] width 312 height 43
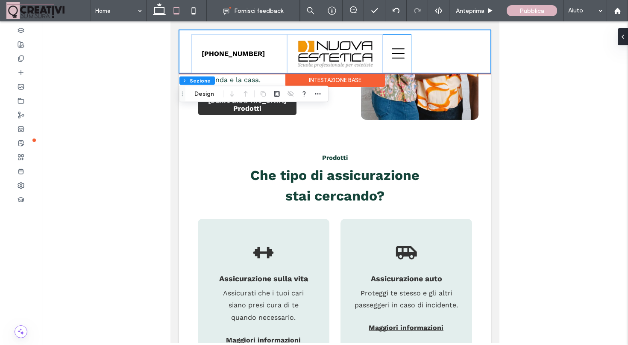
click at [411, 49] on div at bounding box center [397, 53] width 29 height 39
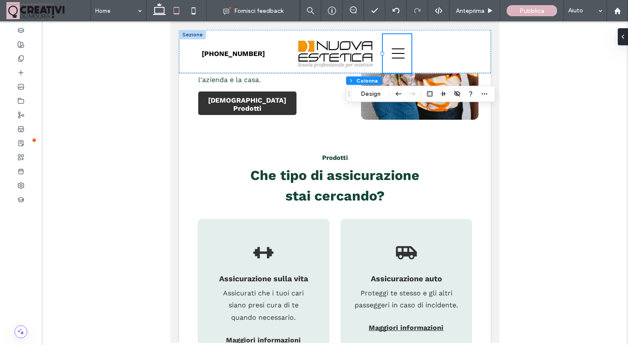
click at [523, 66] on div at bounding box center [335, 181] width 587 height 321
click at [521, 66] on div at bounding box center [335, 181] width 587 height 321
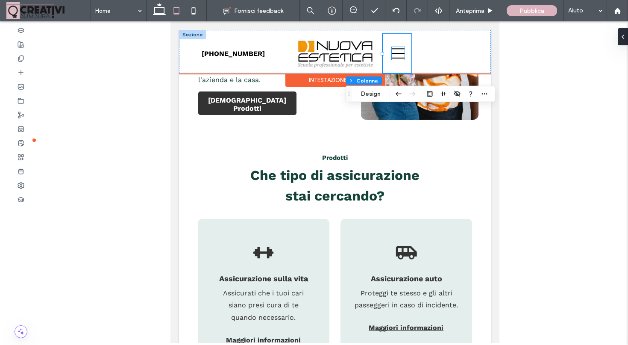
click at [400, 58] on icon at bounding box center [398, 53] width 13 height 13
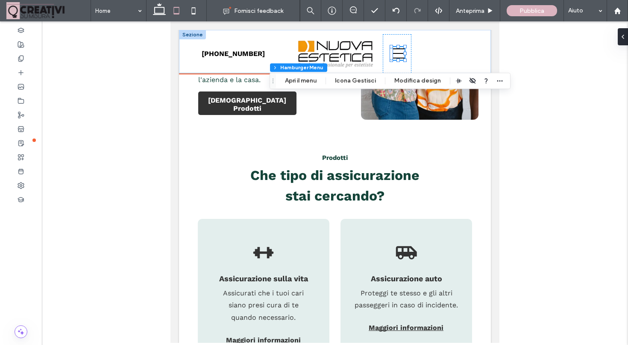
click at [400, 58] on icon at bounding box center [398, 53] width 13 height 13
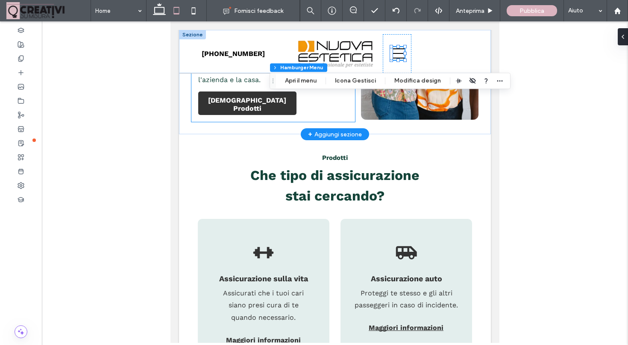
click at [199, 114] on div "Perché l'assicurazione vento? Vera assicurazione per vere famiglie di tutti i t…" at bounding box center [274, 12] width 164 height 220
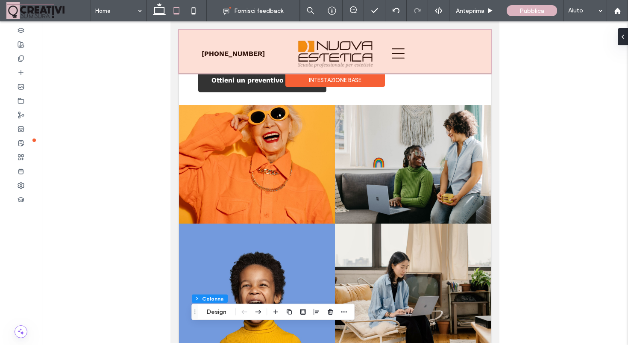
scroll to position [0, 0]
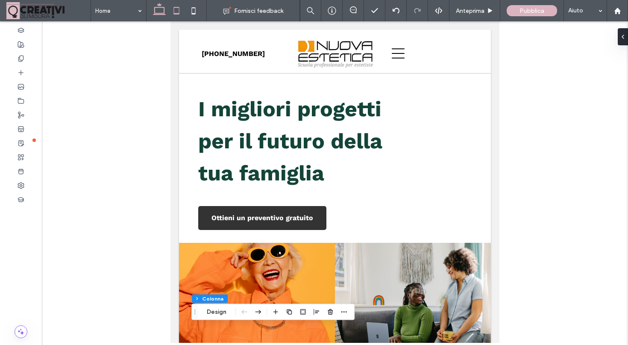
click at [159, 9] on icon at bounding box center [159, 10] width 17 height 17
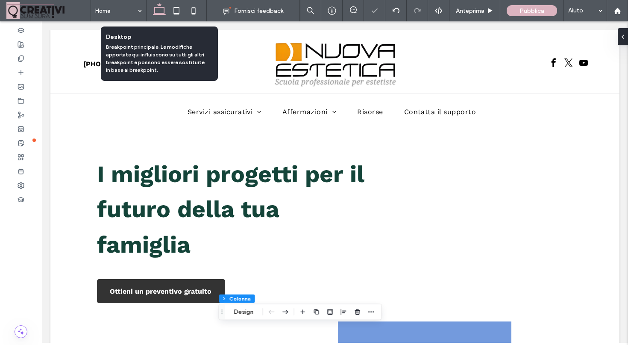
type input "**"
type input "****"
type input "**"
type input "*****"
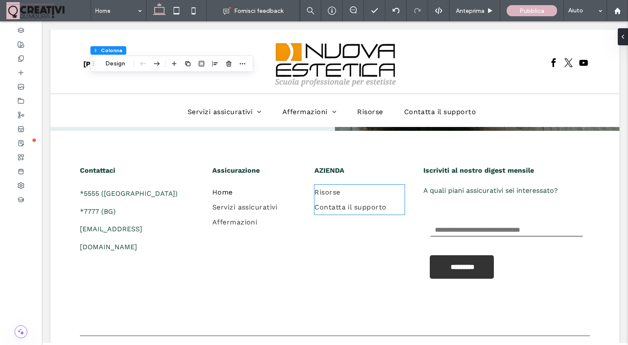
scroll to position [2227, 0]
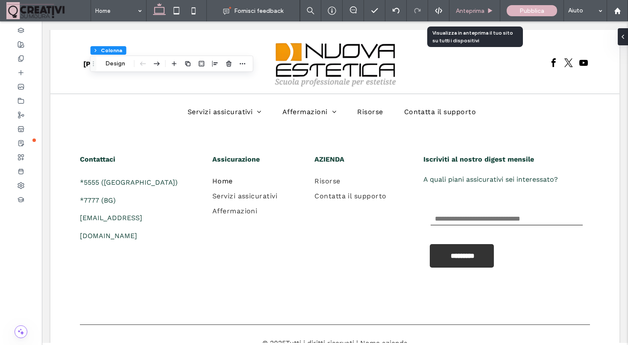
click at [476, 9] on span "Anteprima" at bounding box center [470, 10] width 29 height 7
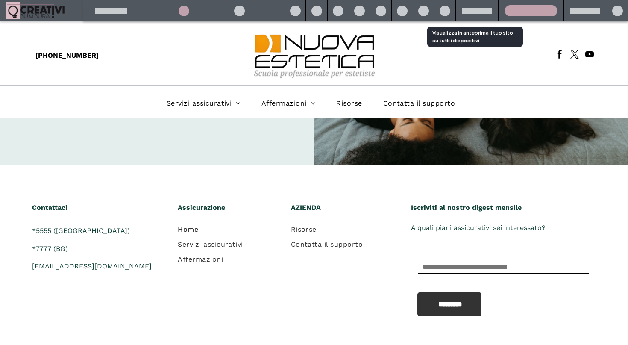
scroll to position [2219, 0]
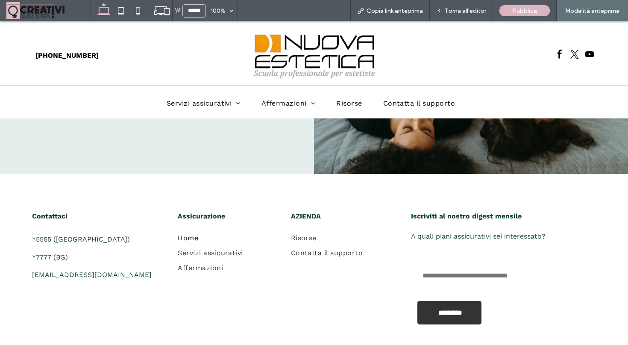
click at [476, 9] on span "Torna all'editor" at bounding box center [465, 10] width 41 height 7
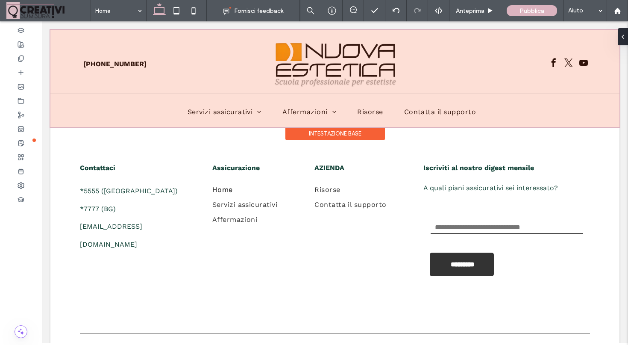
click at [567, 65] on div at bounding box center [334, 78] width 569 height 97
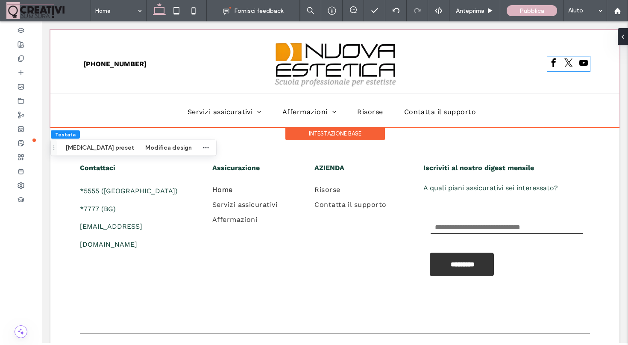
click at [567, 65] on span "twitter" at bounding box center [569, 62] width 13 height 13
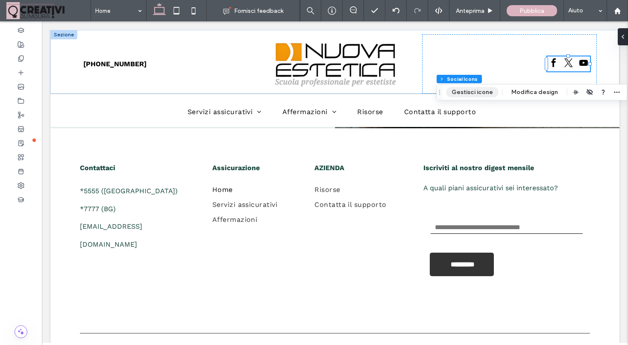
click at [485, 92] on button "Gestisci icone" at bounding box center [472, 92] width 53 height 10
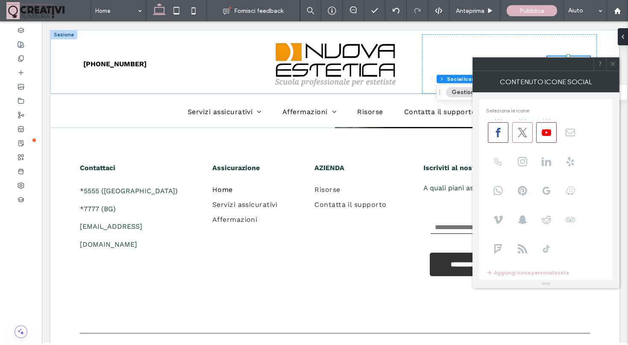
click at [529, 139] on span at bounding box center [523, 132] width 21 height 21
click at [524, 159] on icon at bounding box center [522, 161] width 9 height 9
click at [506, 161] on span at bounding box center [498, 161] width 21 height 21
click at [572, 137] on icon at bounding box center [570, 132] width 9 height 9
click at [612, 67] on icon at bounding box center [613, 64] width 6 height 6
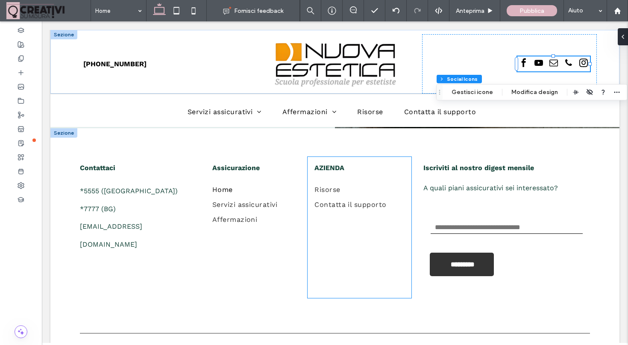
click at [380, 220] on div "AZIENDA Risorse Contatta il supporto" at bounding box center [360, 227] width 104 height 141
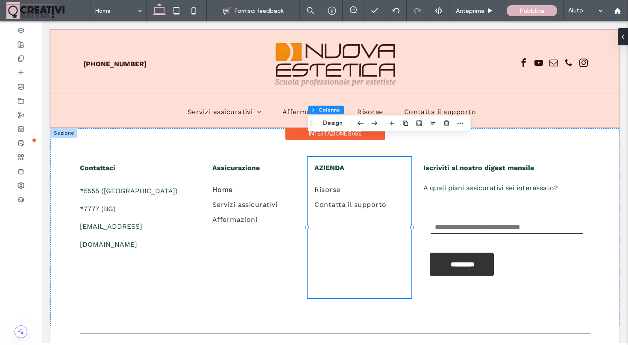
click at [541, 68] on div at bounding box center [334, 78] width 569 height 97
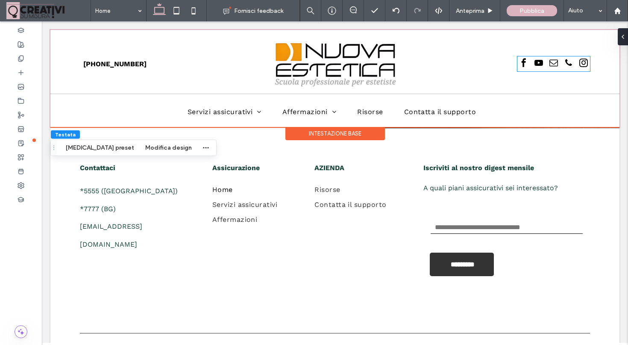
click at [541, 68] on span "youtube" at bounding box center [539, 62] width 13 height 13
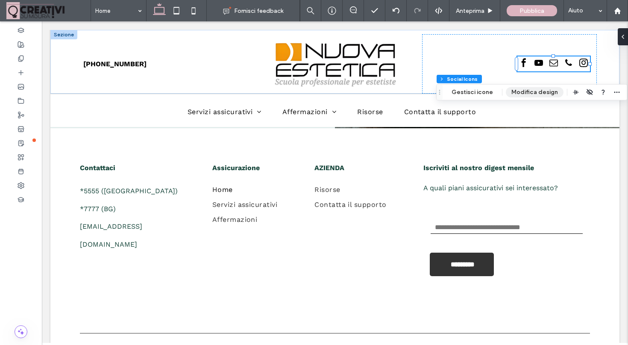
click at [517, 89] on button "Modifica design" at bounding box center [535, 92] width 58 height 10
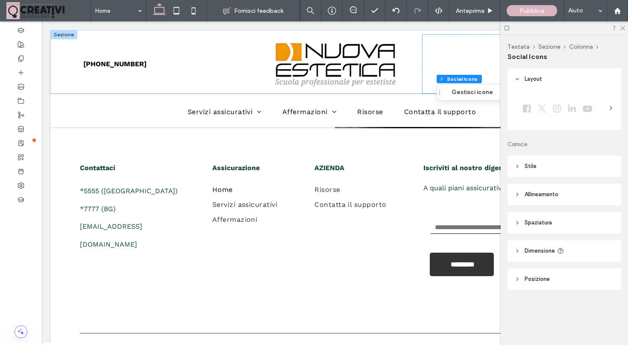
click at [515, 172] on header "Stile" at bounding box center [565, 166] width 114 height 21
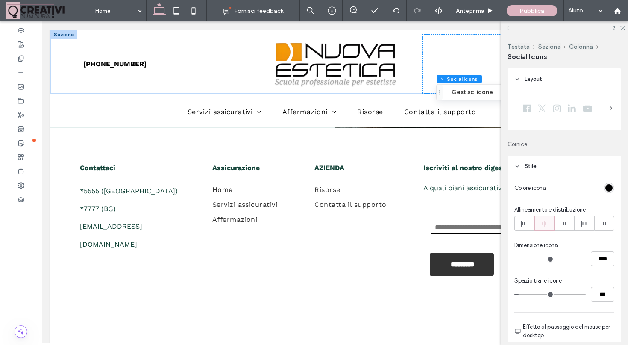
click at [606, 188] on div "rgb(0, 0, 0)" at bounding box center [609, 187] width 7 height 7
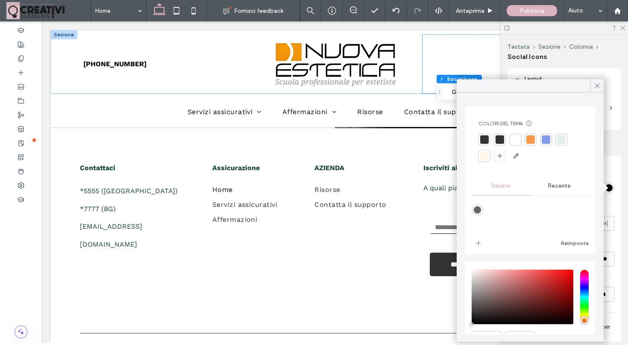
click at [528, 144] on div at bounding box center [531, 140] width 9 height 9
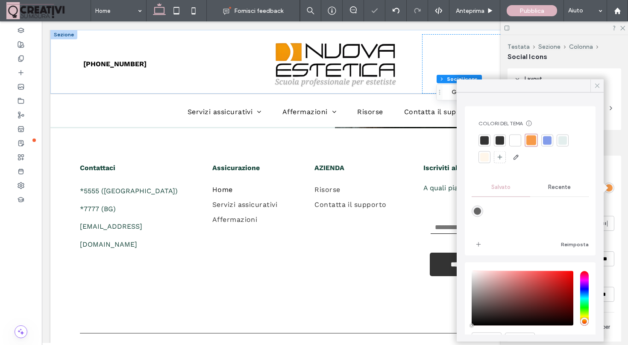
click at [597, 84] on icon at bounding box center [598, 86] width 8 height 8
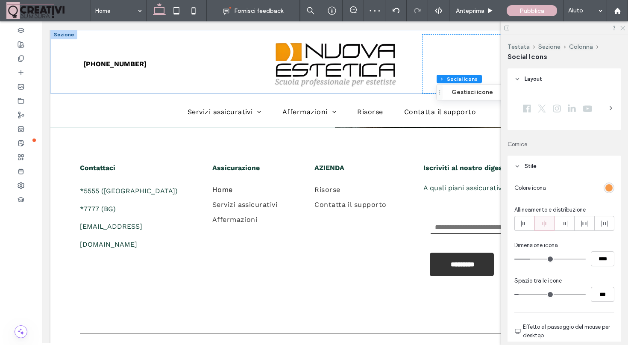
click at [622, 29] on use at bounding box center [623, 28] width 5 height 5
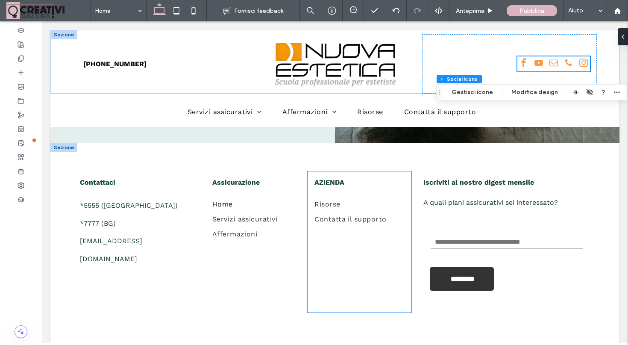
scroll to position [2227, 0]
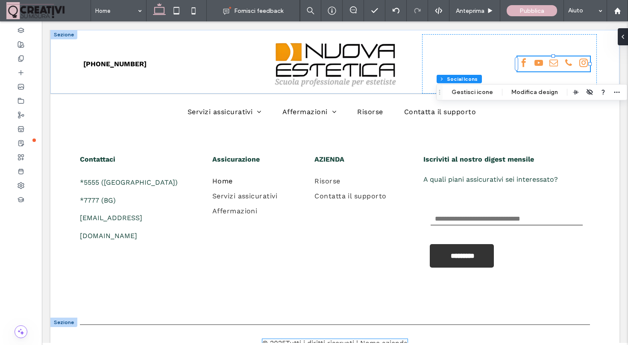
click at [374, 339] on span "Tutti i diritti riservati | Nome azienda" at bounding box center [347, 343] width 122 height 8
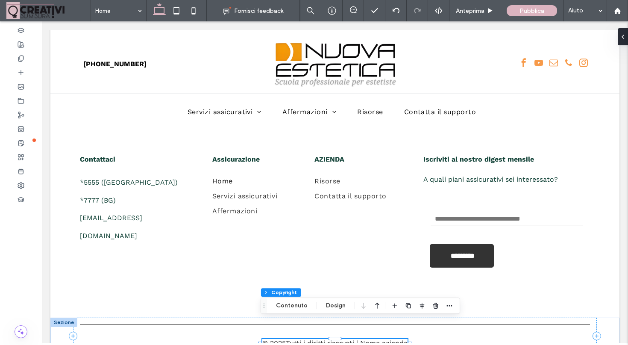
click at [374, 339] on span "Tutti i diritti riservati | Nome azienda" at bounding box center [347, 343] width 122 height 8
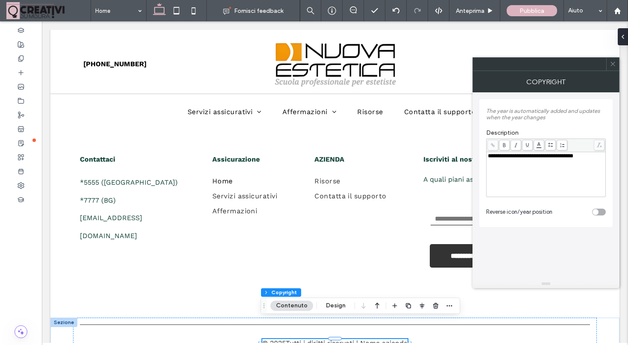
click at [568, 162] on div "**********" at bounding box center [546, 174] width 117 height 43
click at [574, 159] on span "**********" at bounding box center [531, 156] width 86 height 6
click at [613, 62] on icon at bounding box center [613, 64] width 6 height 6
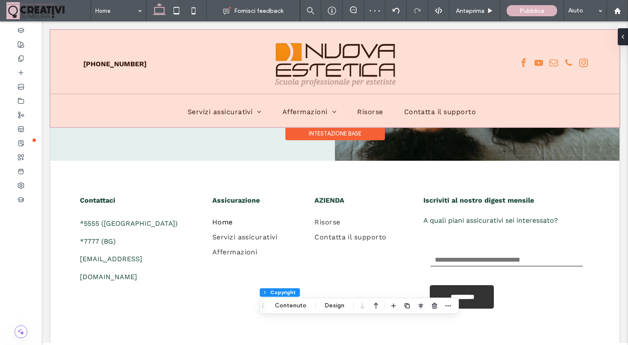
scroll to position [2158, 0]
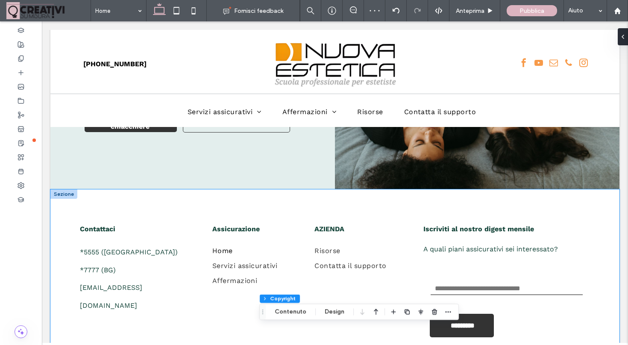
click at [501, 194] on div "Contattaci *5555 (UK) *7777 (BG) mioindirizzo@servizioposta.com Assicurazione H…" at bounding box center [334, 288] width 569 height 198
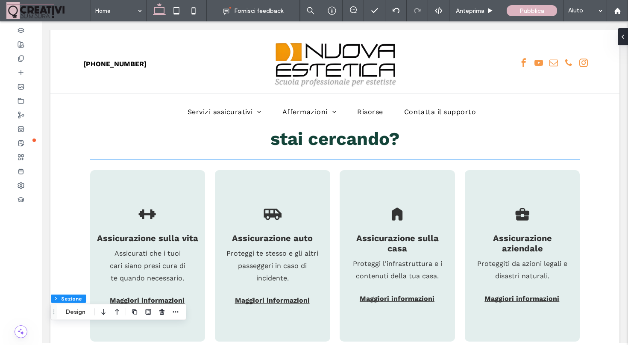
scroll to position [926, 0]
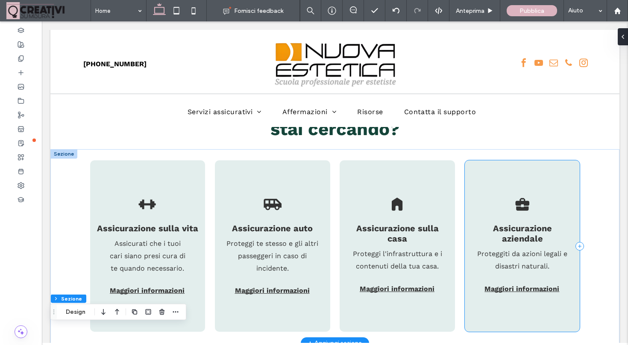
click at [497, 171] on div ".st0-1393846133{fill-rule:evenodd;clip-rule:evenodd;} Assicurazione aziendale P…" at bounding box center [522, 245] width 115 height 171
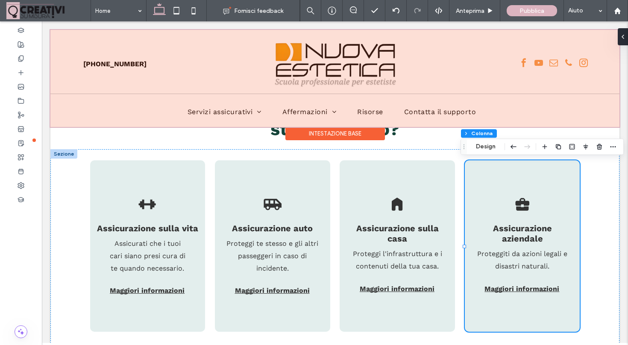
click at [570, 124] on div at bounding box center [334, 78] width 569 height 97
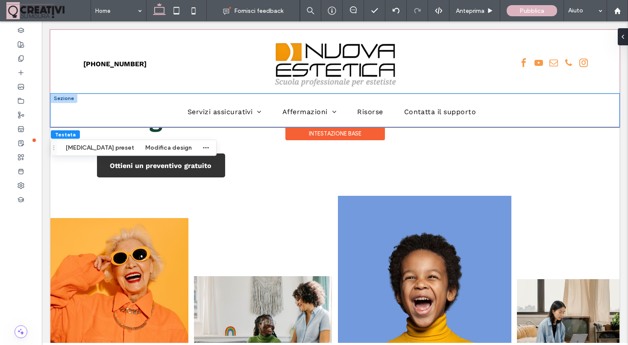
scroll to position [78, 0]
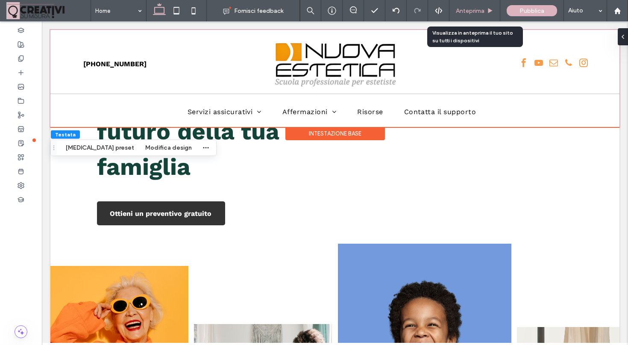
click at [471, 12] on span "Anteprima" at bounding box center [470, 10] width 29 height 7
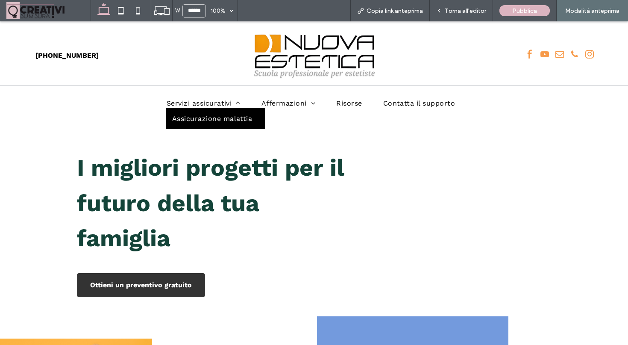
click at [219, 123] on link "Assicurazione malattia" at bounding box center [216, 118] width 100 height 21
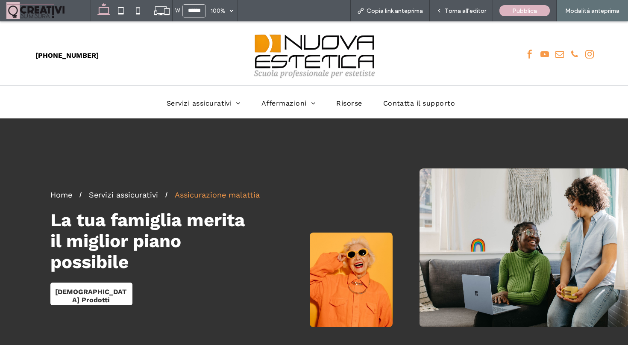
scroll to position [369, 0]
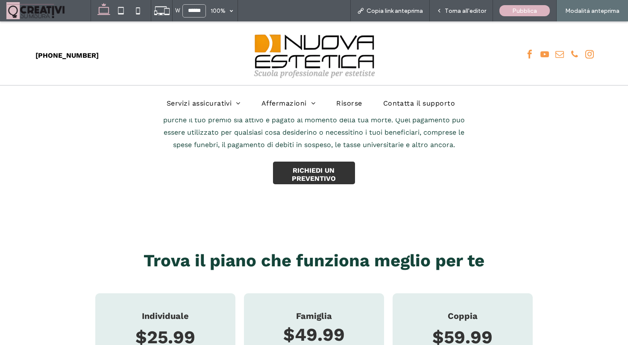
click at [276, 117] on span "Salute degli animali domestici" at bounding box center [320, 114] width 106 height 8
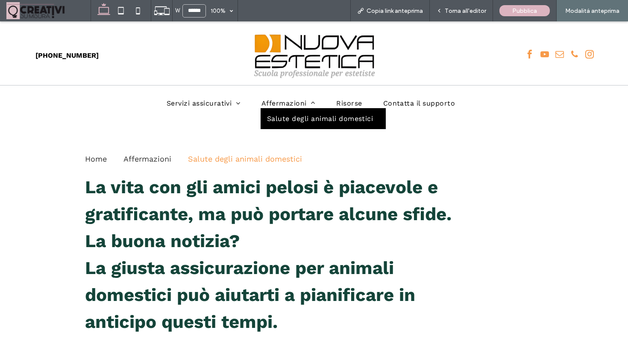
click at [345, 109] on link "Salute degli animali domestici" at bounding box center [323, 118] width 125 height 21
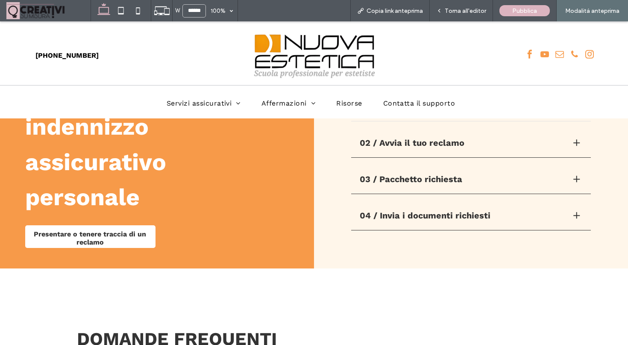
scroll to position [544, 0]
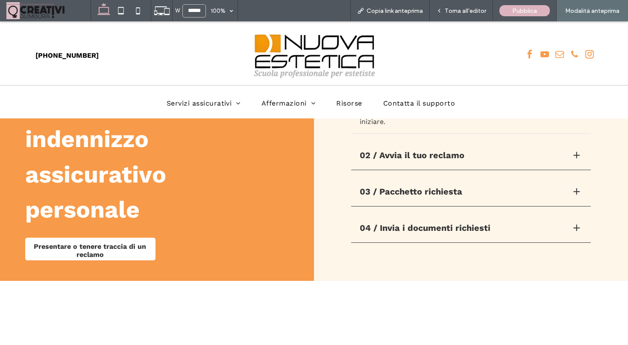
click at [419, 161] on div "02 / Avvia il tuo reclamo" at bounding box center [471, 157] width 240 height 25
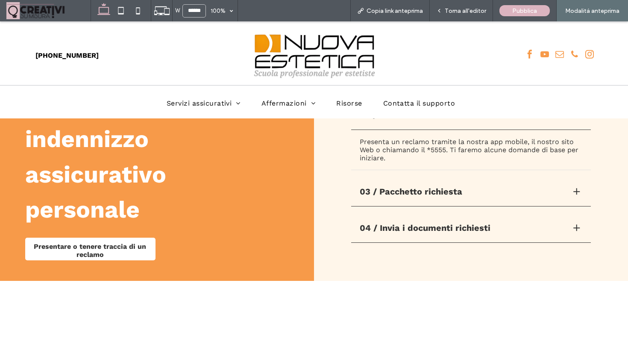
click at [419, 161] on p "Presenta un reclamo tramite la nostra app mobile, il nostro sito Web o chiamand…" at bounding box center [471, 150] width 223 height 24
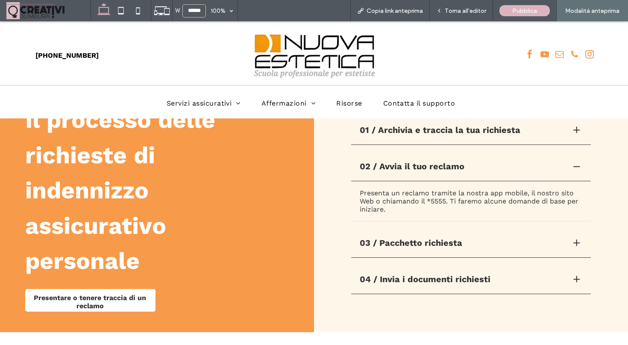
scroll to position [490, 0]
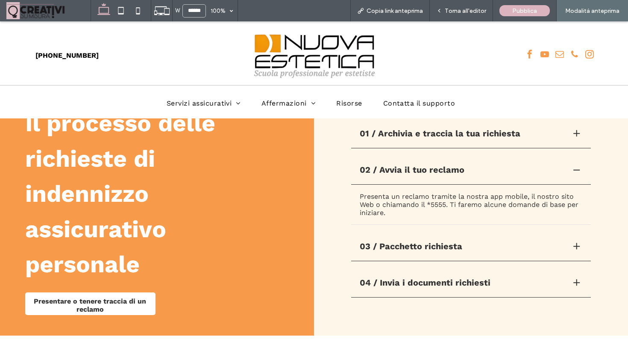
click at [419, 161] on div "02 / Avvia il tuo reclamo" at bounding box center [471, 172] width 240 height 25
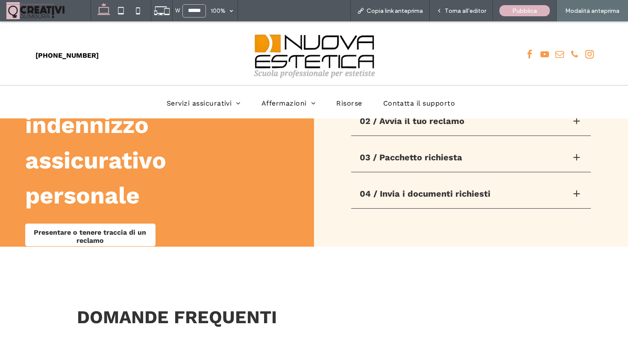
scroll to position [540, 0]
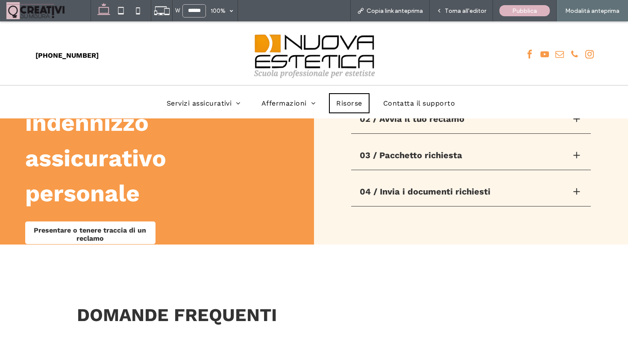
click at [368, 103] on link "Risorse" at bounding box center [349, 103] width 40 height 20
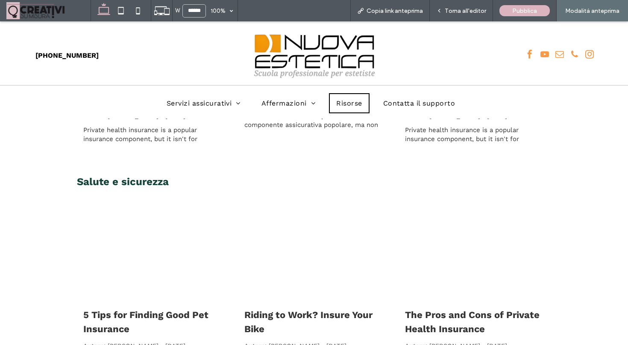
scroll to position [342, 0]
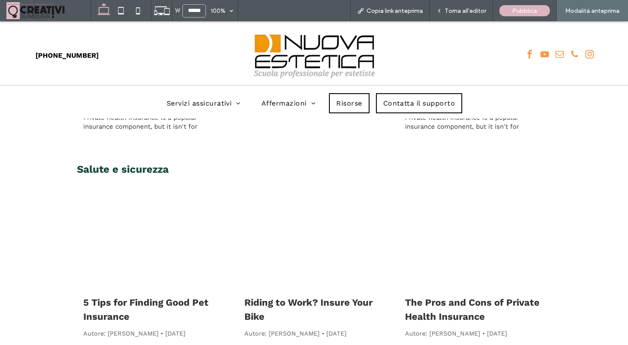
click at [397, 95] on link "Contatta il supporto" at bounding box center [419, 103] width 87 height 20
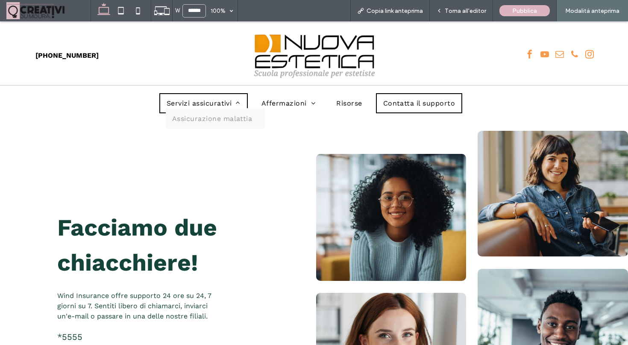
click at [227, 105] on span "Servizi assicurativi" at bounding box center [204, 103] width 74 height 8
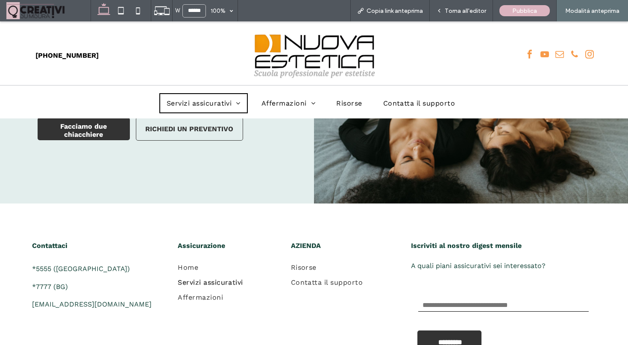
scroll to position [1130, 0]
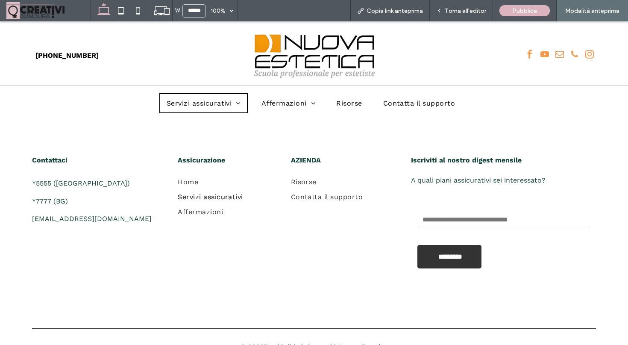
click at [194, 129] on div "Contattaci *5555 (UK) *7777 (BG) mioindirizzo@servizioposta.com Assicurazione H…" at bounding box center [314, 220] width 628 height 204
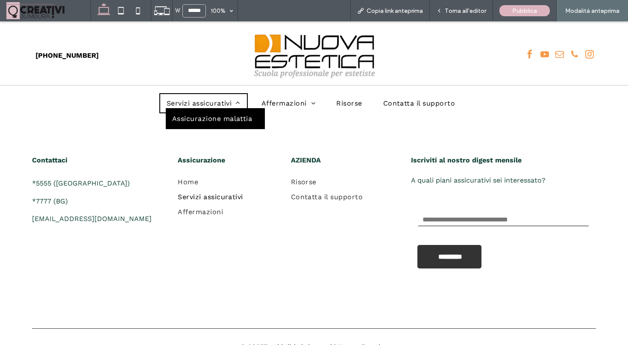
click at [208, 113] on link "Assicurazione malattia" at bounding box center [216, 118] width 100 height 21
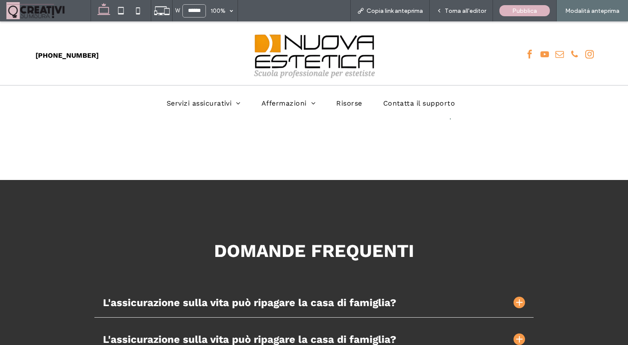
scroll to position [1344, 0]
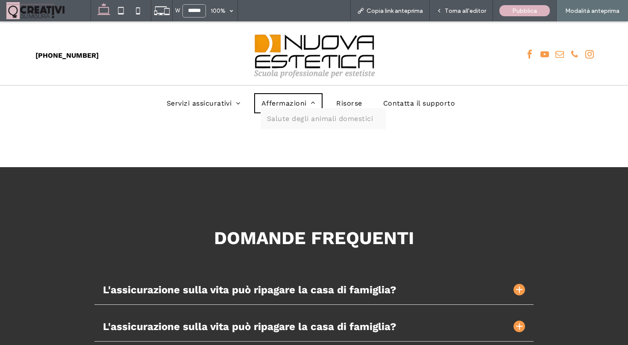
click at [278, 104] on span "Affermazioni" at bounding box center [289, 103] width 54 height 8
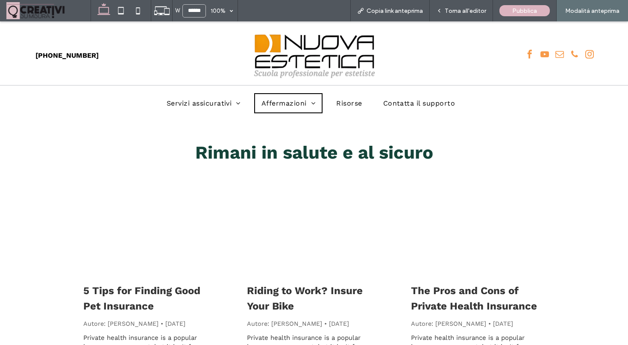
scroll to position [1578, 0]
click at [335, 101] on link "Risorse" at bounding box center [349, 103] width 40 height 20
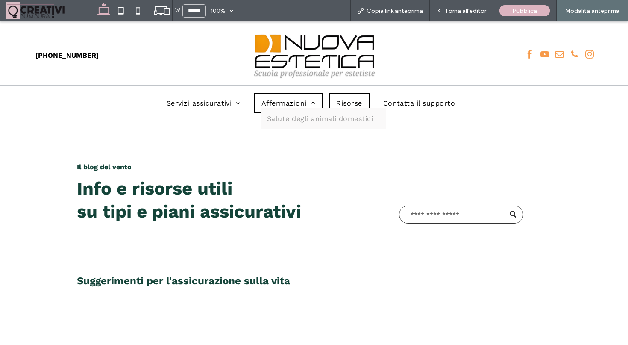
click at [284, 101] on span "Affermazioni" at bounding box center [289, 103] width 54 height 8
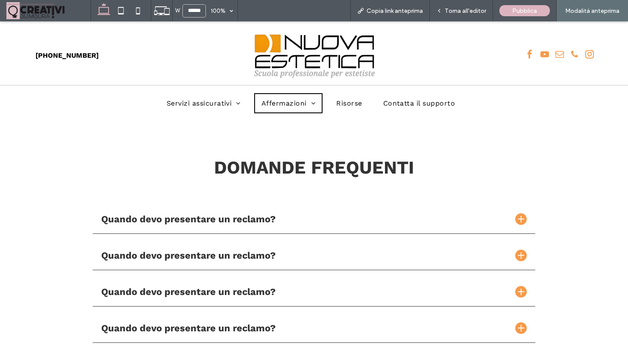
scroll to position [1310, 0]
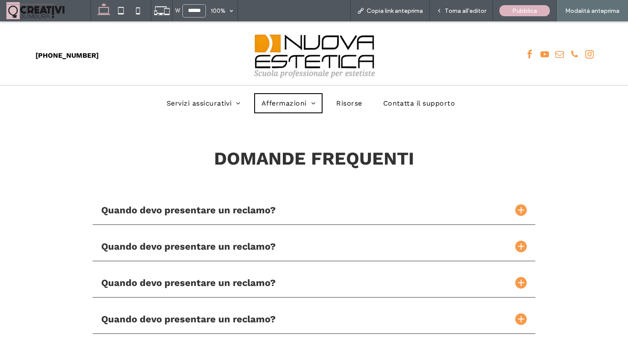
click at [346, 215] on div "Quando devo presentare un reclamo?" at bounding box center [305, 210] width 408 height 11
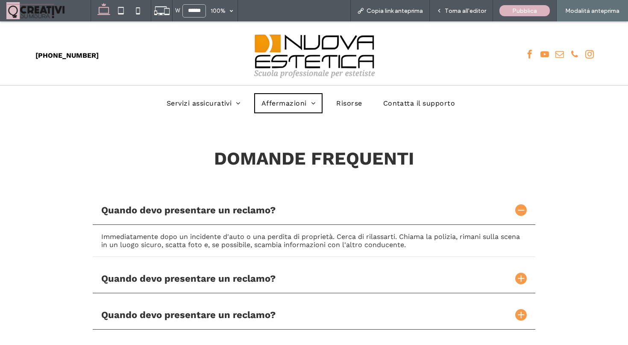
click at [346, 215] on div "Quando devo presentare un reclamo?" at bounding box center [305, 210] width 408 height 11
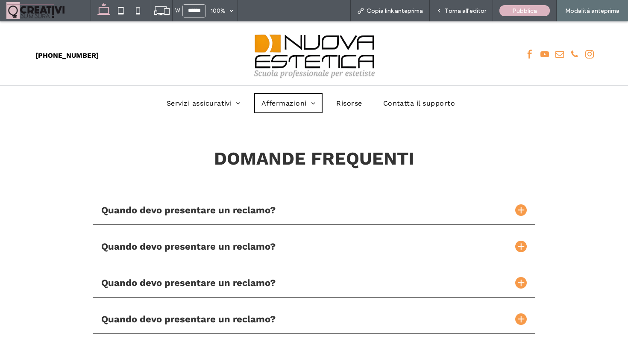
click at [517, 207] on div "Quando devo presentare un reclamo?" at bounding box center [314, 212] width 443 height 25
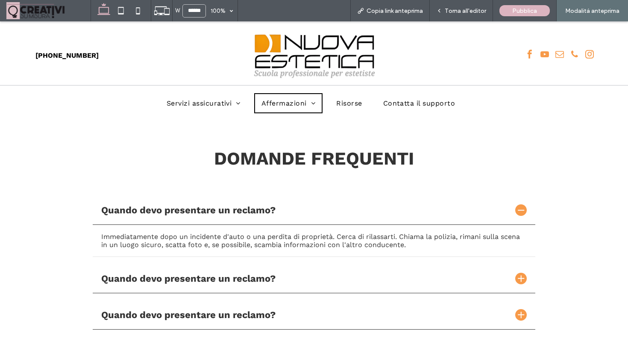
click at [517, 207] on div "Quando devo presentare un reclamo?" at bounding box center [314, 212] width 443 height 25
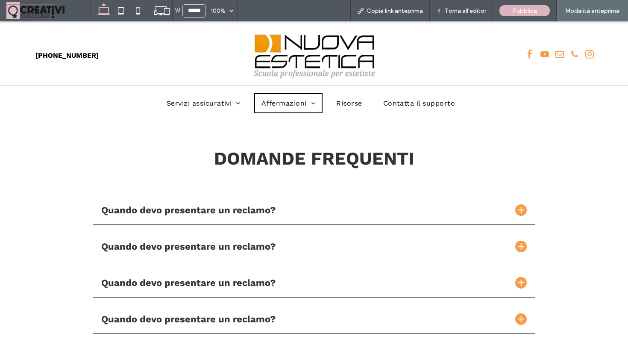
click at [520, 245] on div at bounding box center [521, 246] width 6 height 6
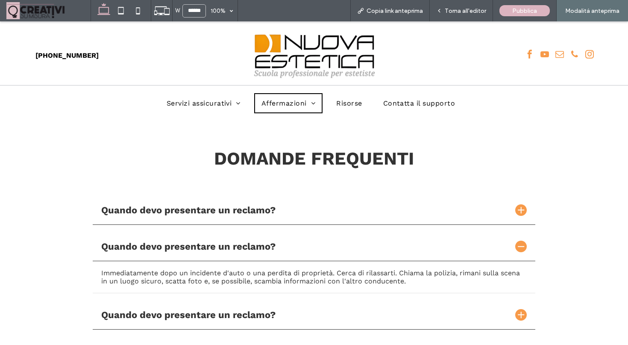
click at [520, 245] on div at bounding box center [521, 246] width 6 height 6
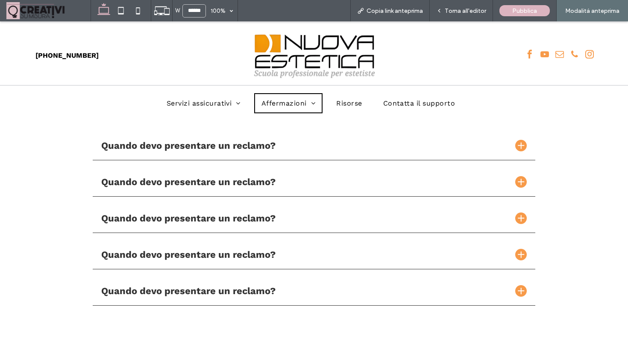
scroll to position [1384, 0]
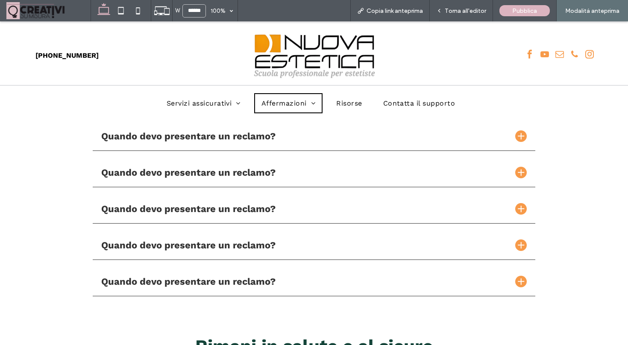
click at [521, 215] on div at bounding box center [522, 209] width 12 height 12
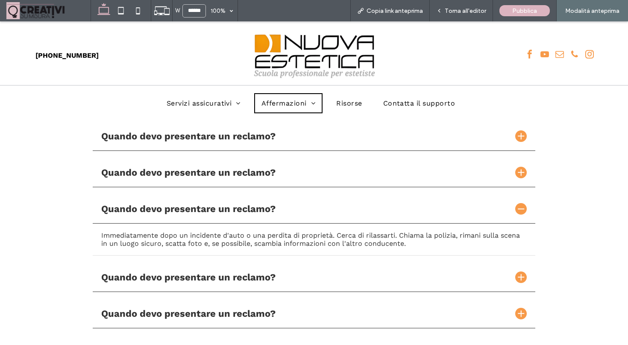
click at [521, 215] on div at bounding box center [522, 209] width 12 height 12
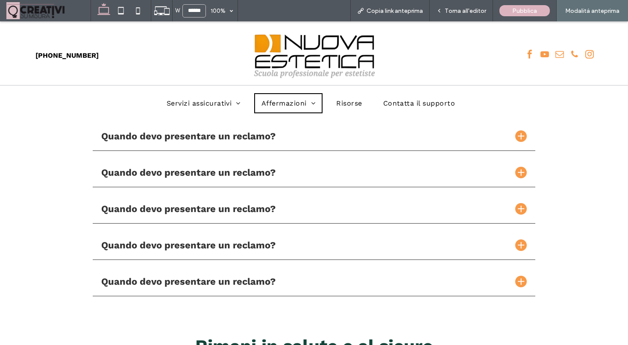
click at [524, 240] on div "Quando devo presentare un reclamo?" at bounding box center [314, 247] width 443 height 25
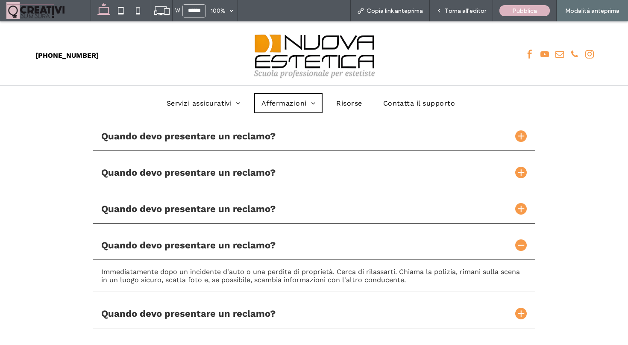
click at [524, 240] on div "Quando devo presentare un reclamo?" at bounding box center [314, 247] width 443 height 25
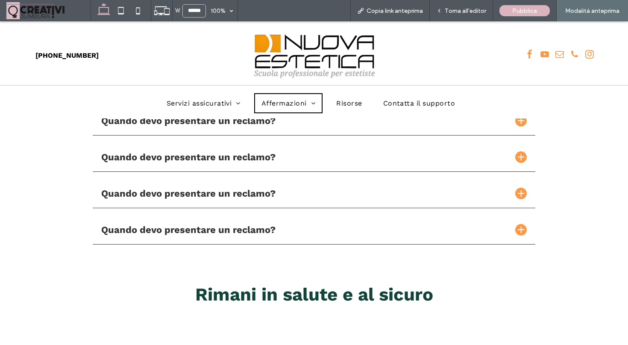
scroll to position [1441, 0]
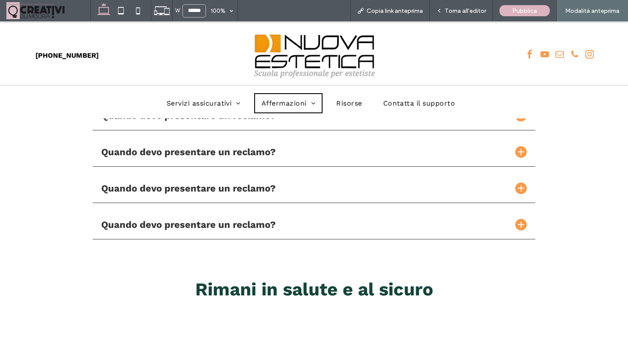
click at [523, 232] on div "Quando devo presentare un reclamo?" at bounding box center [314, 227] width 443 height 25
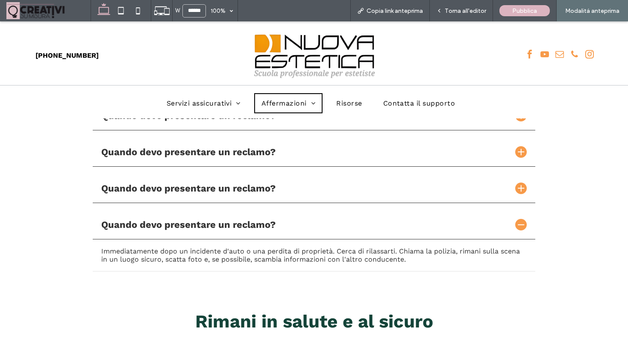
click at [523, 232] on div "Quando devo presentare un reclamo?" at bounding box center [314, 227] width 443 height 25
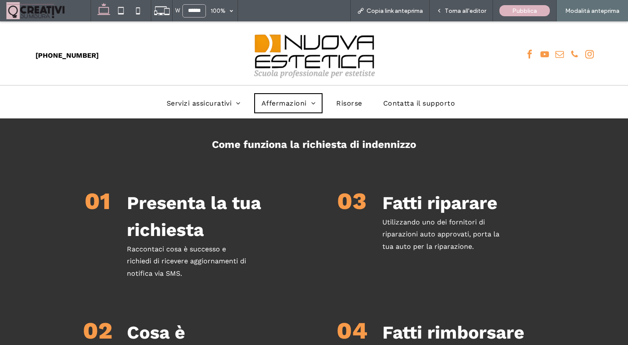
scroll to position [946, 0]
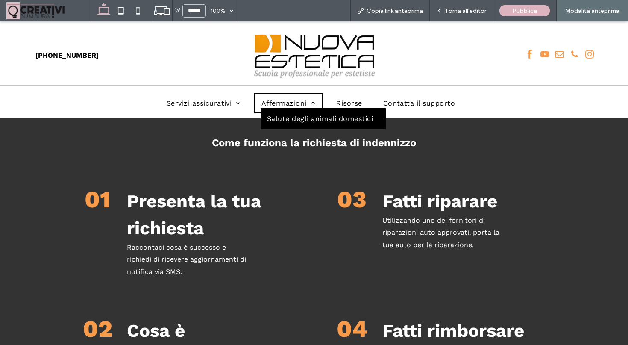
click at [295, 121] on span "Salute degli animali domestici" at bounding box center [320, 119] width 106 height 8
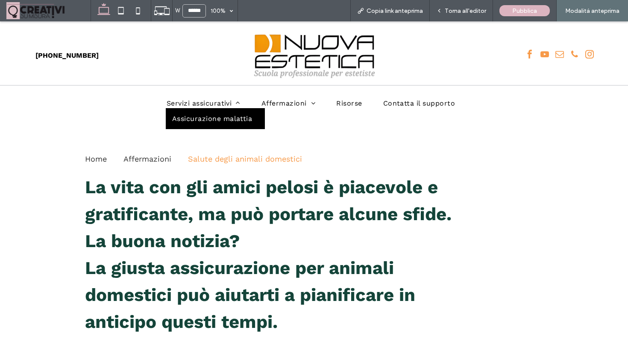
click at [226, 115] on span "Assicurazione malattia" at bounding box center [212, 119] width 80 height 8
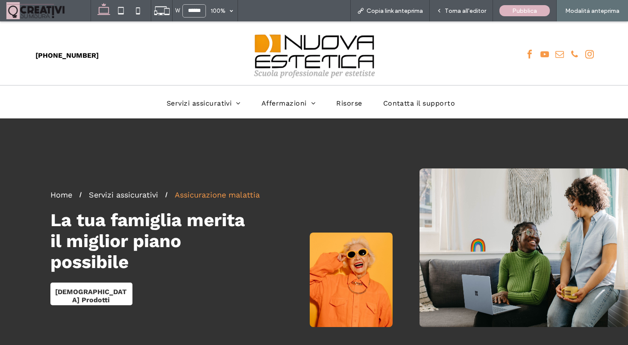
click at [276, 65] on img at bounding box center [314, 55] width 132 height 54
click at [278, 63] on img at bounding box center [314, 55] width 132 height 54
click at [271, 65] on img at bounding box center [314, 55] width 132 height 54
click at [282, 58] on img at bounding box center [314, 55] width 132 height 54
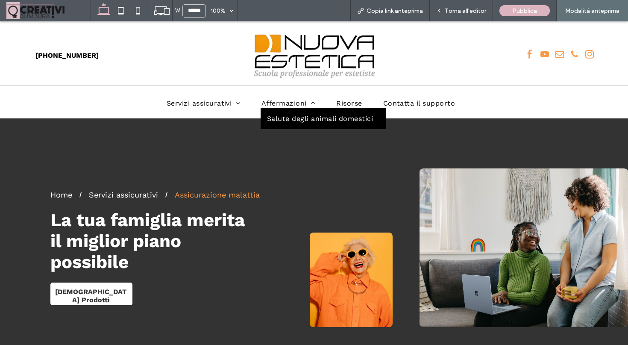
scroll to position [9, 0]
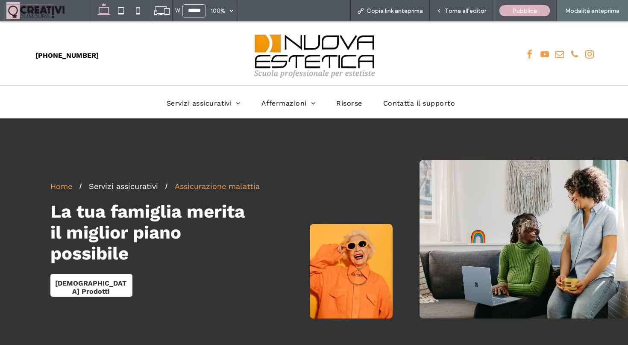
click at [64, 185] on div "Home" at bounding box center [61, 186] width 22 height 9
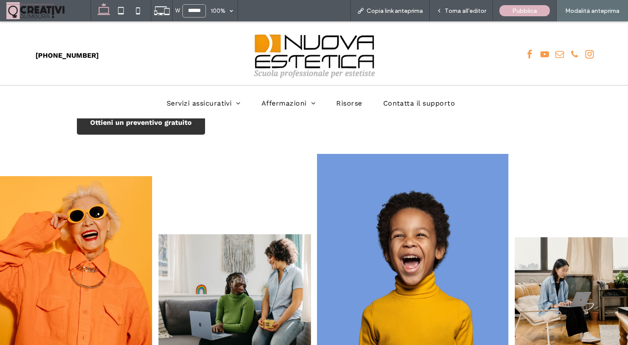
scroll to position [166, 0]
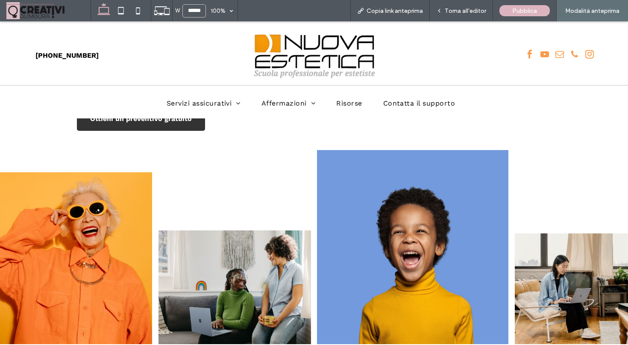
click at [100, 195] on img at bounding box center [76, 258] width 152 height 172
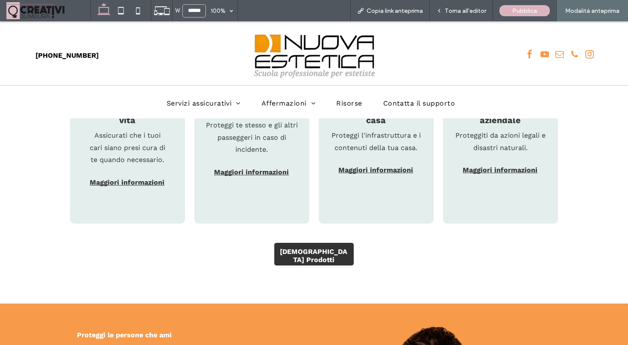
scroll to position [1056, 0]
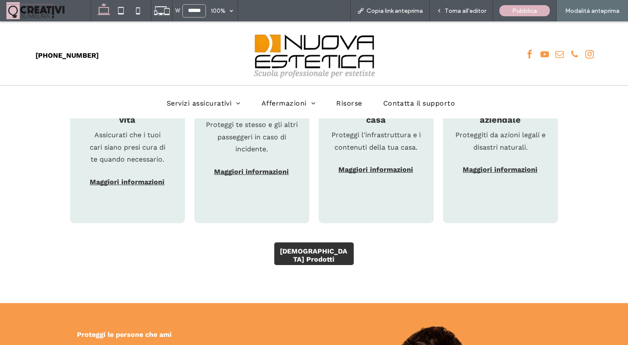
click at [271, 239] on div "[DEMOGRAPHIC_DATA] Prodotti" at bounding box center [314, 254] width 488 height 36
click at [303, 243] on span "[DEMOGRAPHIC_DATA] Prodotti" at bounding box center [313, 255] width 77 height 25
